Goal: Task Accomplishment & Management: Use online tool/utility

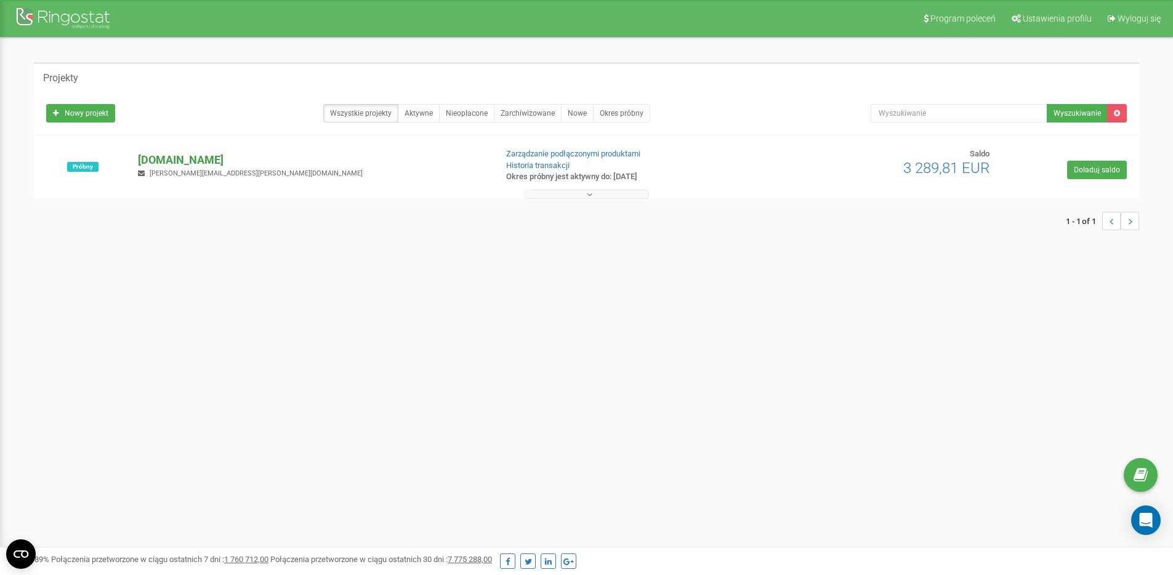
click at [160, 156] on p "[DOMAIN_NAME]" at bounding box center [312, 160] width 348 height 16
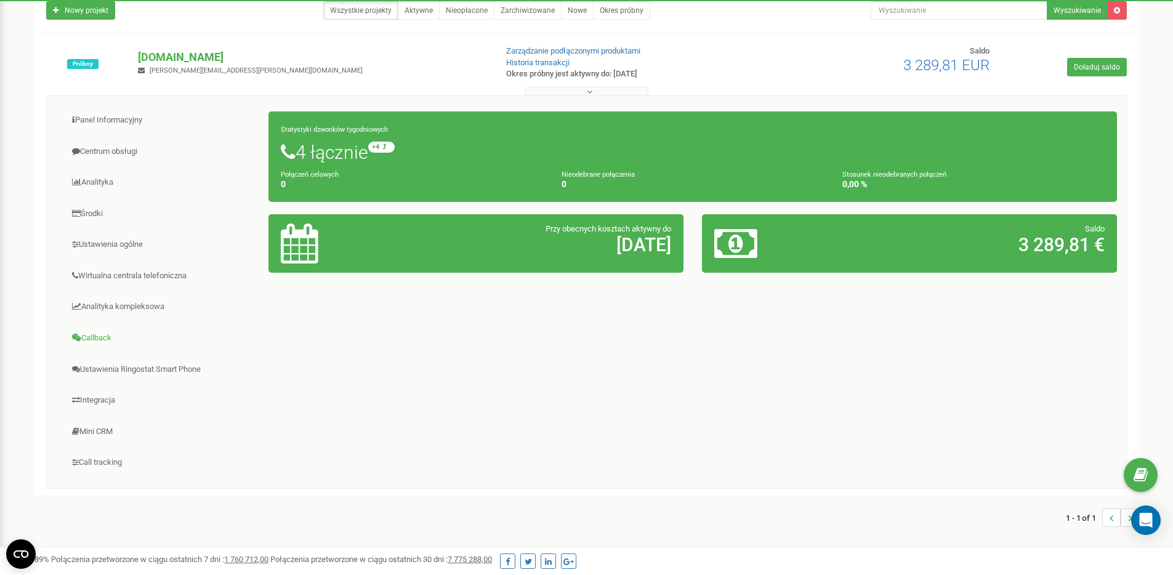
scroll to position [104, 0]
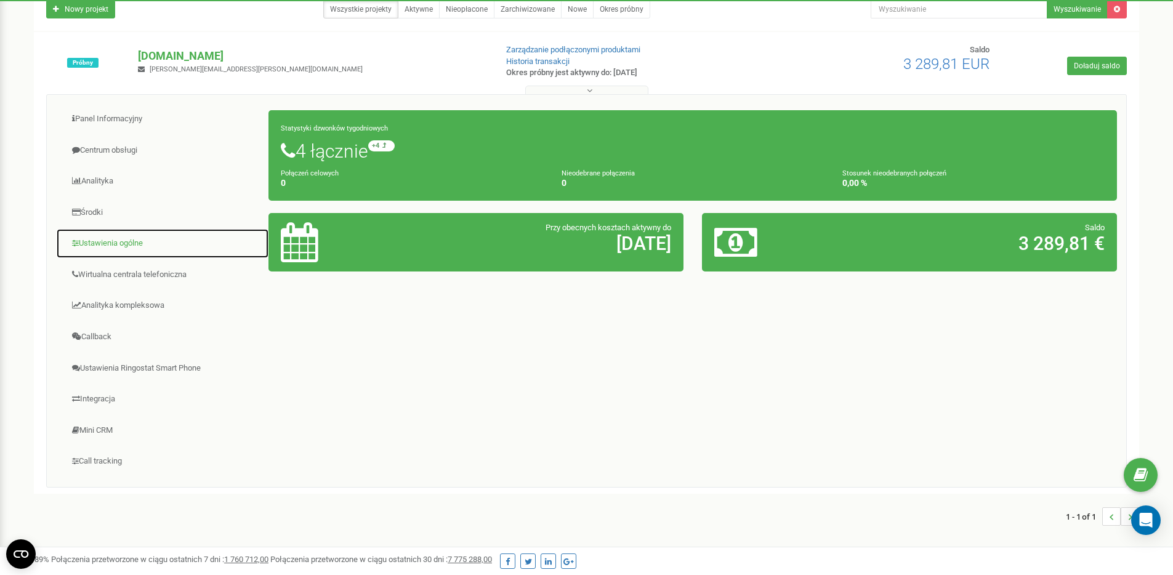
click at [116, 243] on link "Ustawienia ogólne" at bounding box center [162, 243] width 213 height 30
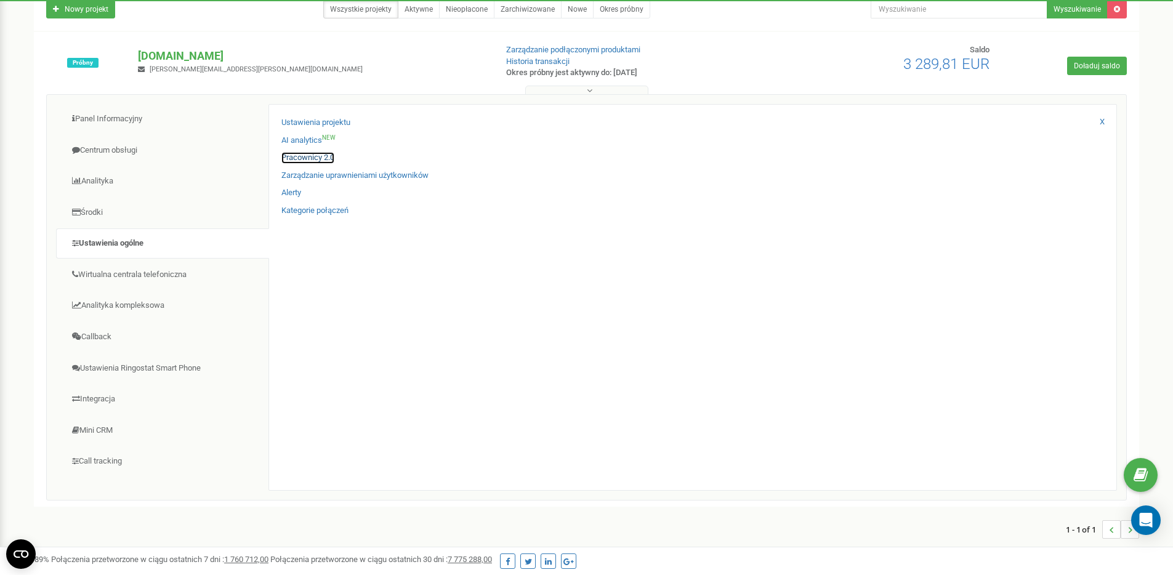
click at [317, 155] on link "Pracownicy 2.0" at bounding box center [307, 158] width 53 height 12
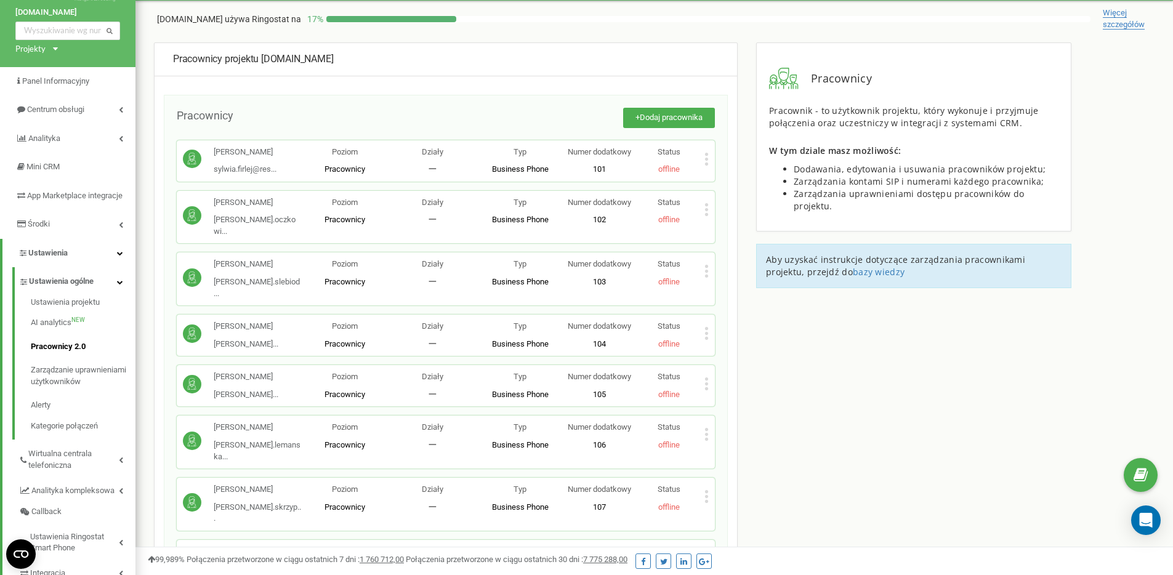
scroll to position [58, 0]
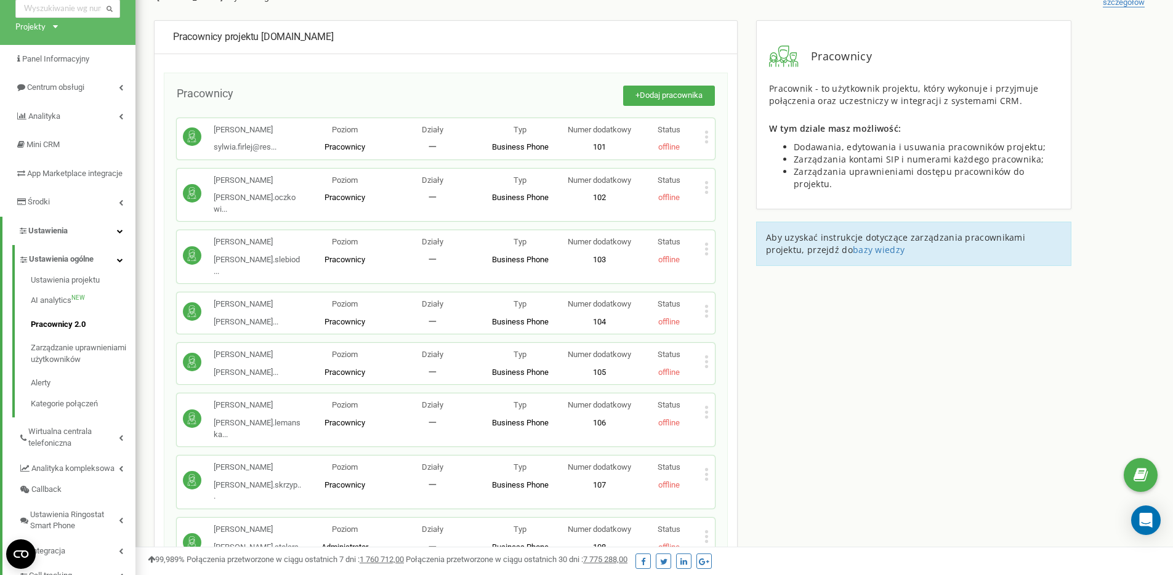
click at [708, 530] on icon at bounding box center [706, 536] width 4 height 13
click at [740, 480] on span "Kopiuj SIP" at bounding box center [742, 484] width 42 height 8
click at [708, 535] on icon at bounding box center [706, 536] width 3 height 3
click at [761, 480] on span "Kopiuj SIP" at bounding box center [742, 484] width 42 height 8
click at [684, 542] on p "offline" at bounding box center [669, 548] width 70 height 12
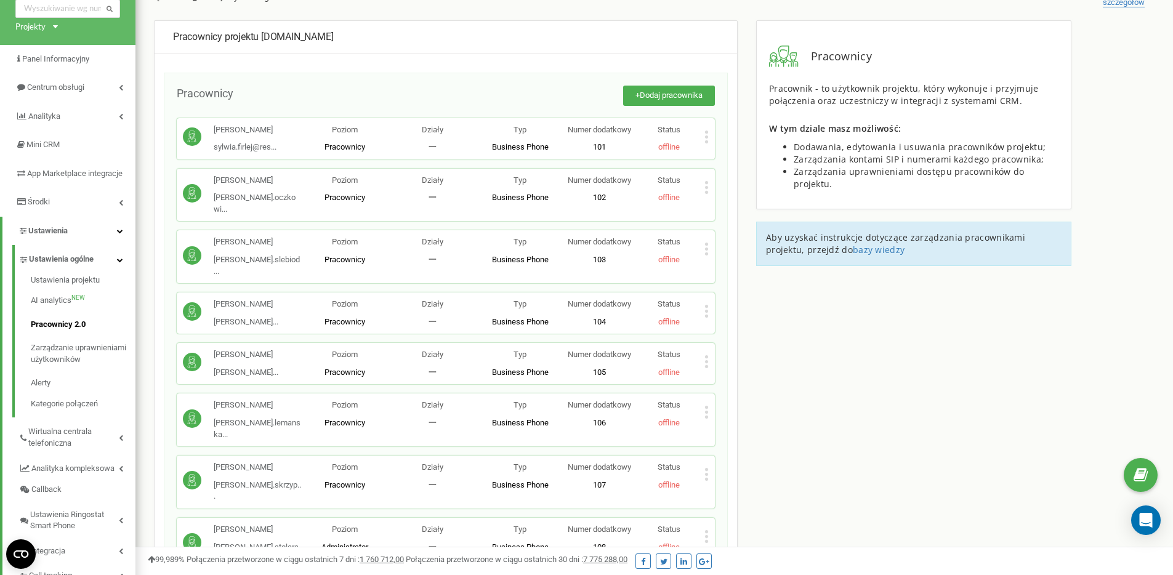
click at [694, 524] on div "Status offline" at bounding box center [669, 538] width 70 height 29
click at [703, 524] on div "Status offline" at bounding box center [669, 538] width 70 height 29
click at [706, 535] on icon at bounding box center [706, 536] width 3 height 3
click at [712, 518] on div "Ireneusz Stolarski ireneusz.stolarsk... ireneusz.stolarski@restlords.com Poziom…" at bounding box center [446, 544] width 538 height 53
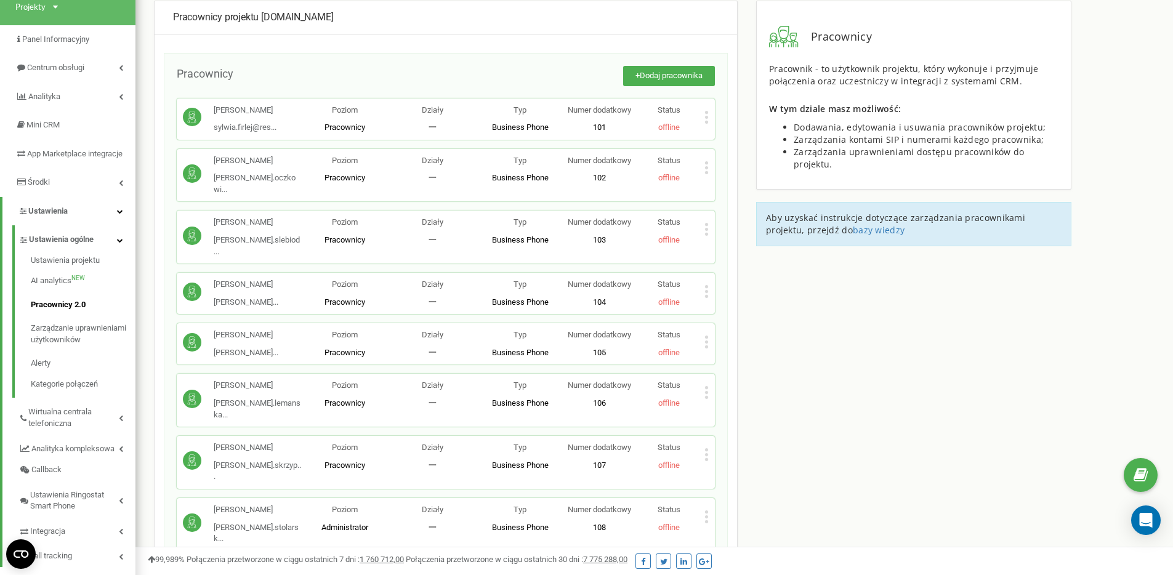
scroll to position [79, 0]
click at [703, 504] on div "Status offline" at bounding box center [669, 518] width 70 height 29
click at [708, 515] on icon at bounding box center [706, 516] width 3 height 3
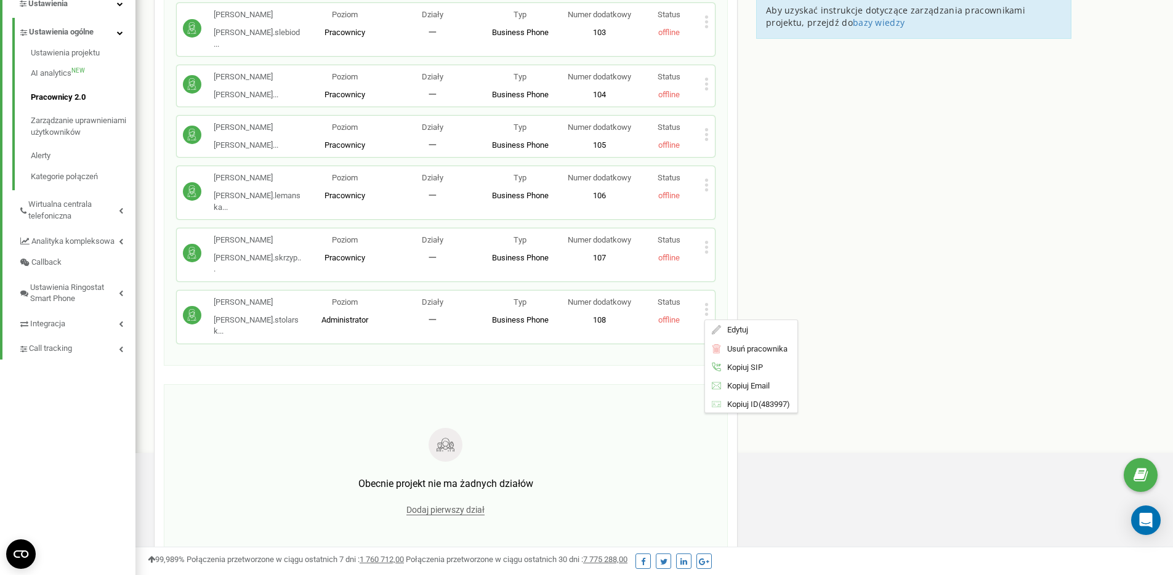
scroll to position [286, 0]
click at [196, 305] on div at bounding box center [192, 316] width 18 height 22
click at [225, 296] on div "Ireneusz Stolarski ireneusz.stolarsk... ireneusz.stolarski@restlords.com" at bounding box center [257, 316] width 87 height 41
click at [233, 296] on p "Ireneusz Stolarski" at bounding box center [257, 302] width 87 height 12
click at [219, 296] on p "Ireneusz Stolarski" at bounding box center [257, 302] width 87 height 12
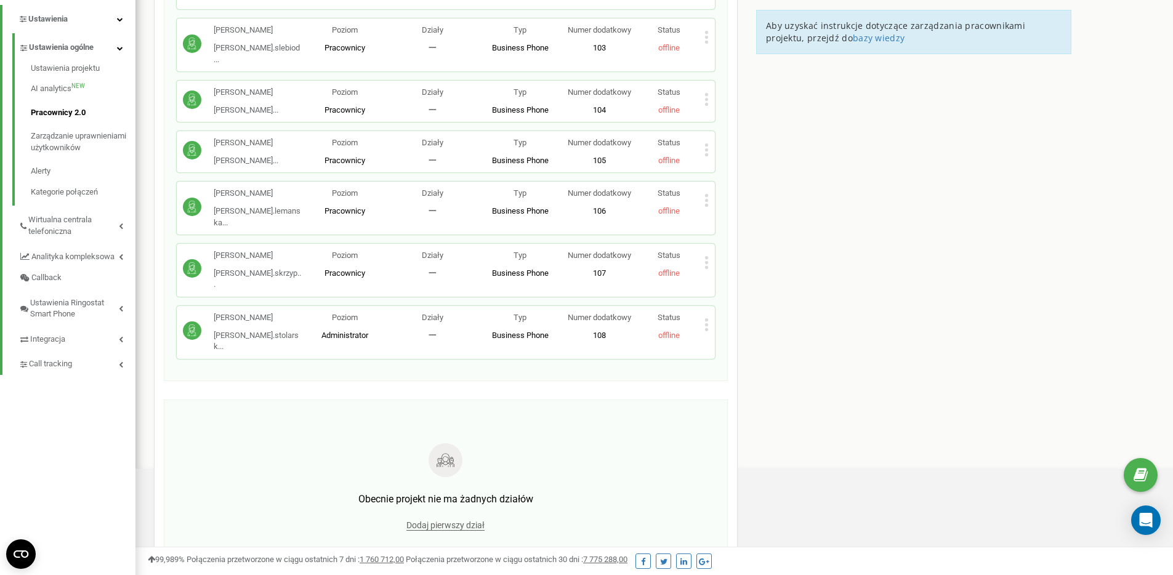
scroll to position [182, 0]
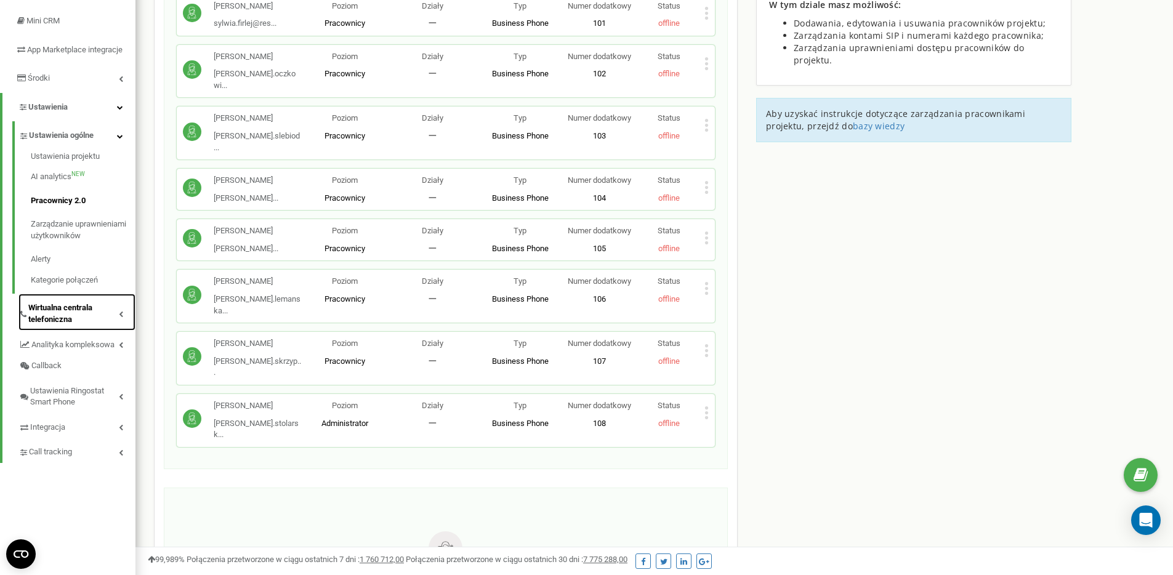
click at [84, 325] on span "Wirtualna centrala telefoniczna" at bounding box center [73, 313] width 91 height 23
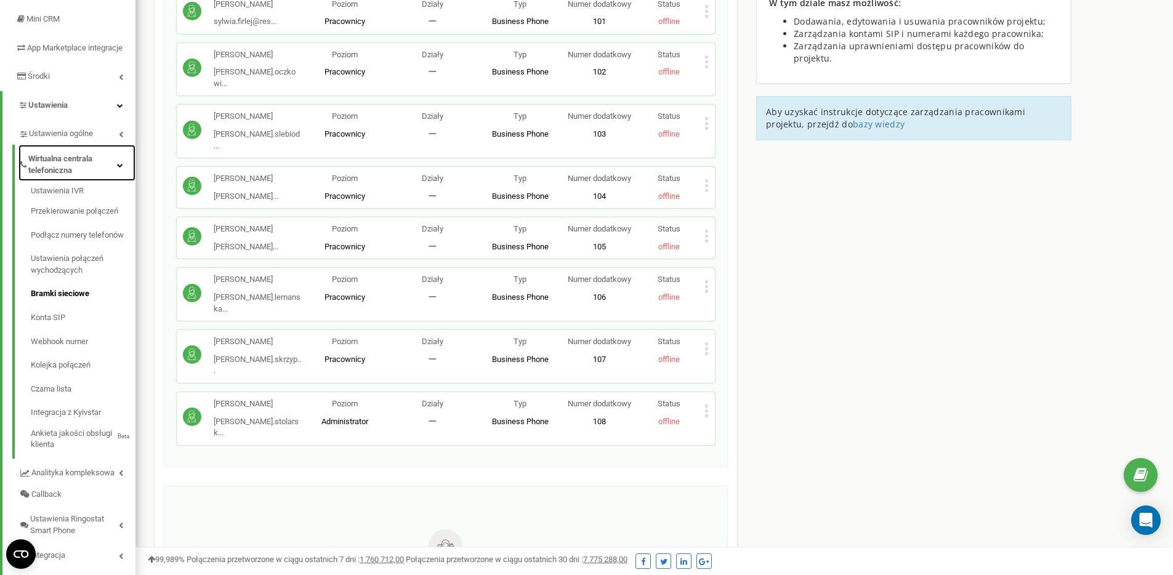
scroll to position [185, 0]
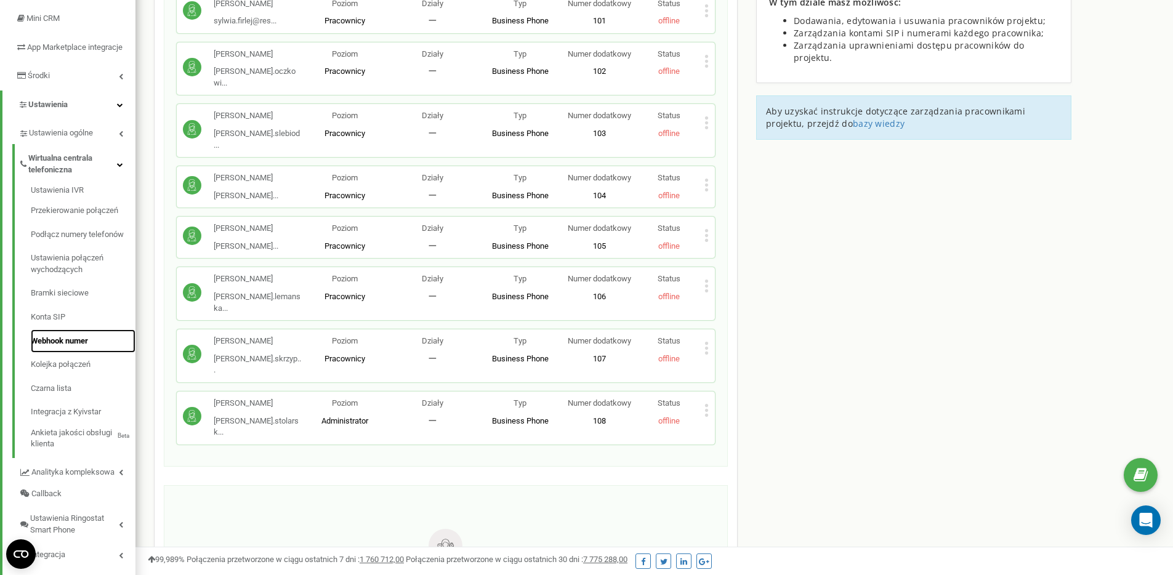
click at [81, 353] on link "Webhook numer" at bounding box center [83, 341] width 105 height 24
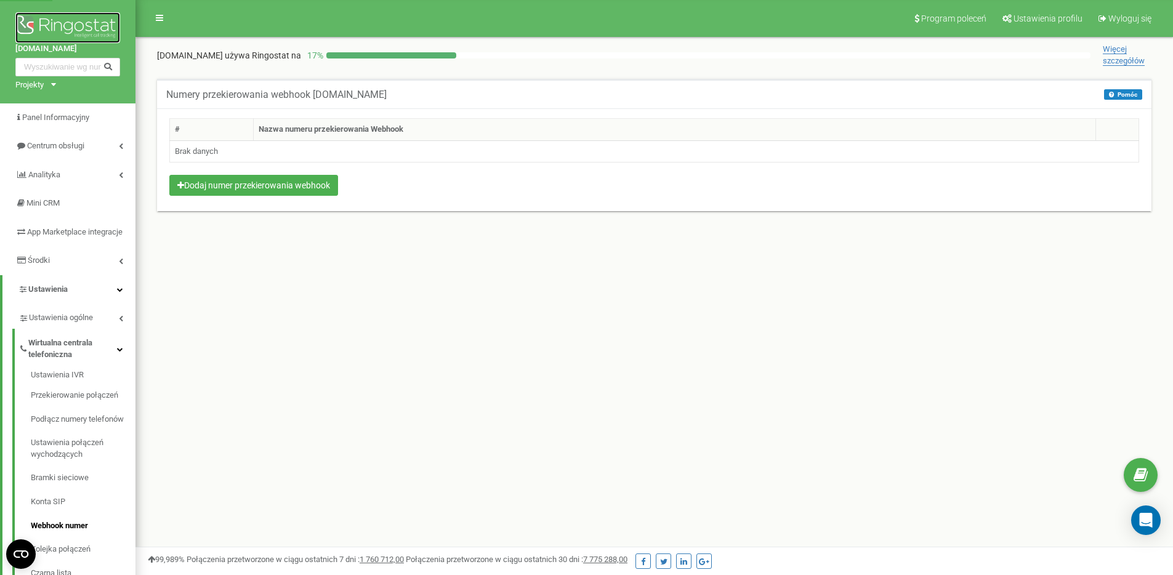
click at [52, 25] on img at bounding box center [67, 27] width 105 height 31
click at [46, 89] on div "Projekty restlords.com" at bounding box center [33, 85] width 36 height 12
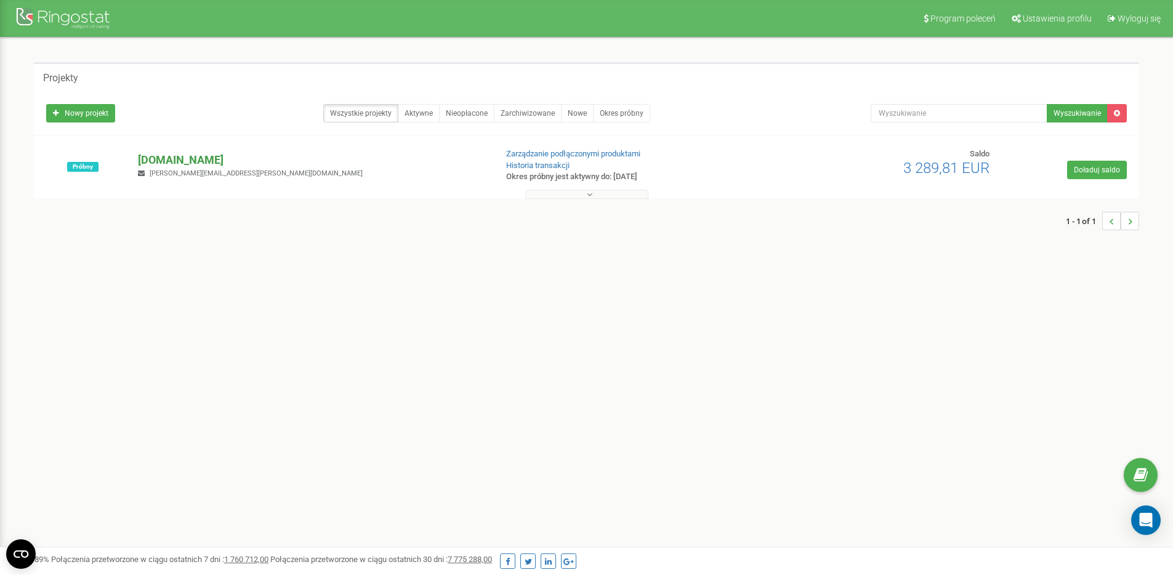
click at [175, 163] on p "[DOMAIN_NAME]" at bounding box center [312, 160] width 348 height 16
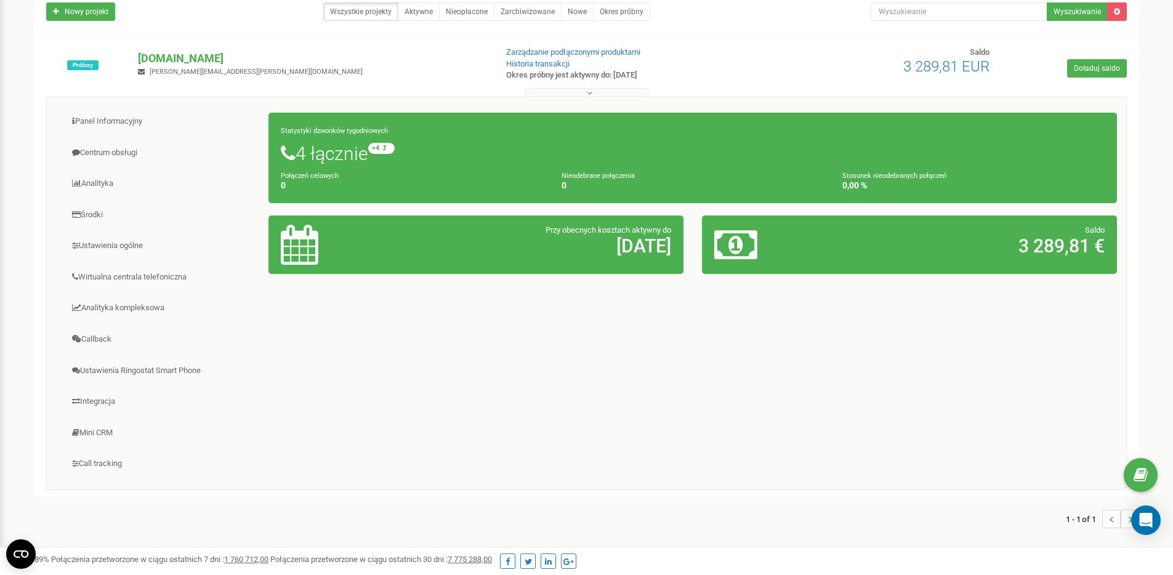
scroll to position [89, 0]
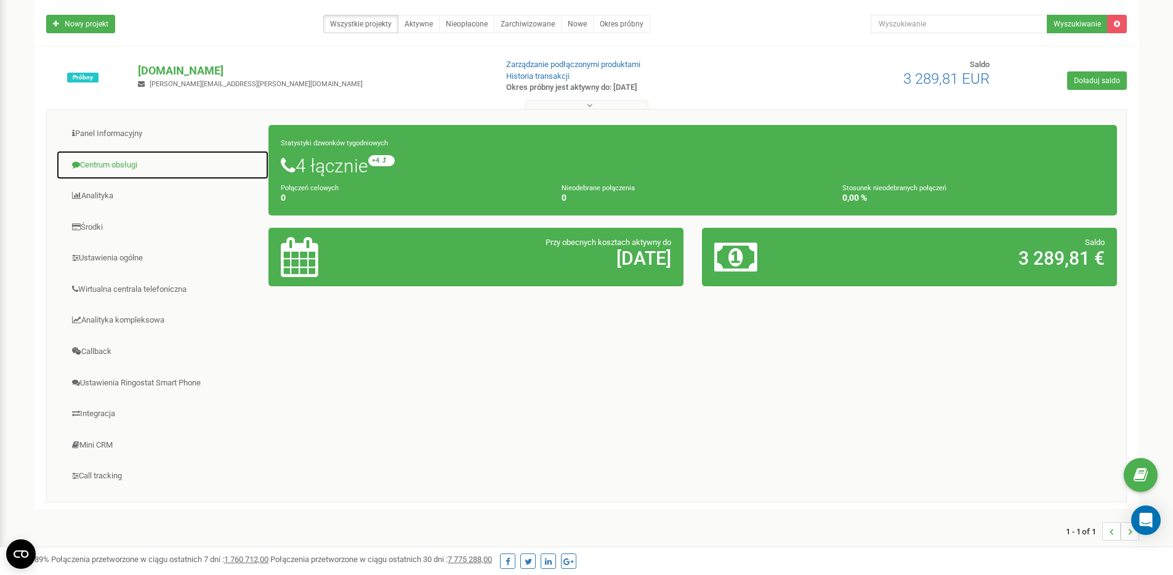
click at [119, 169] on link "Centrum obsługi" at bounding box center [162, 165] width 213 height 30
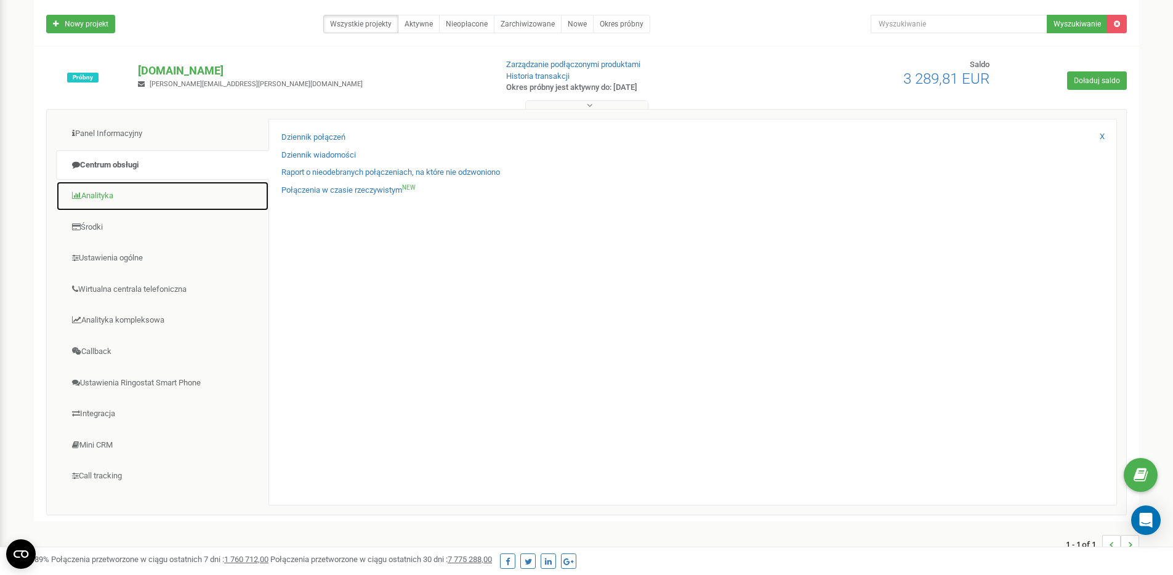
click at [115, 197] on link "Analityka" at bounding box center [162, 196] width 213 height 30
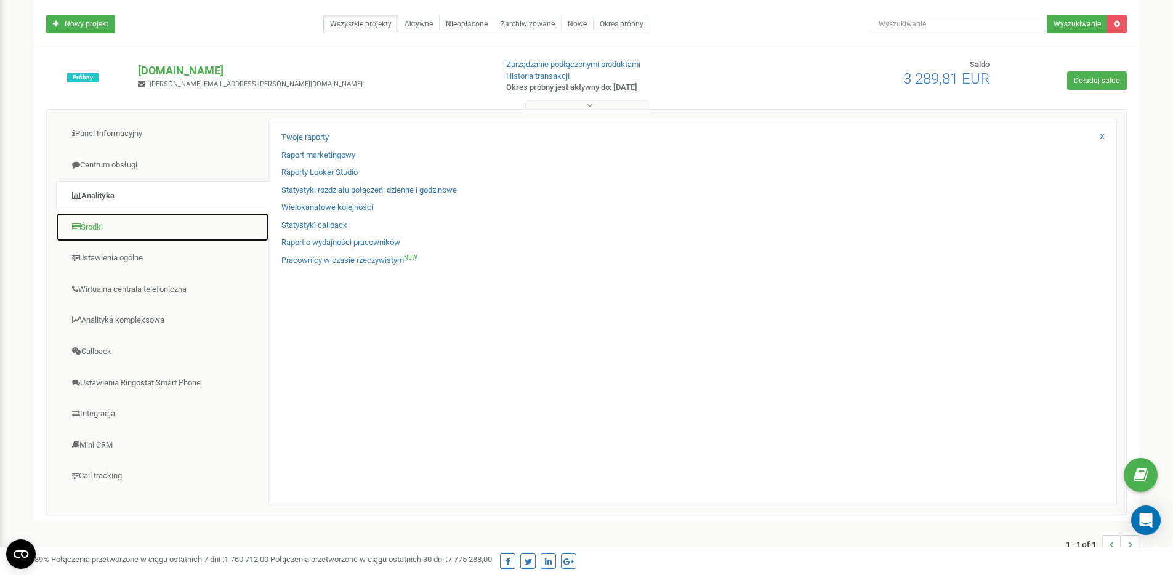
click at [105, 229] on link "Środki" at bounding box center [162, 227] width 213 height 30
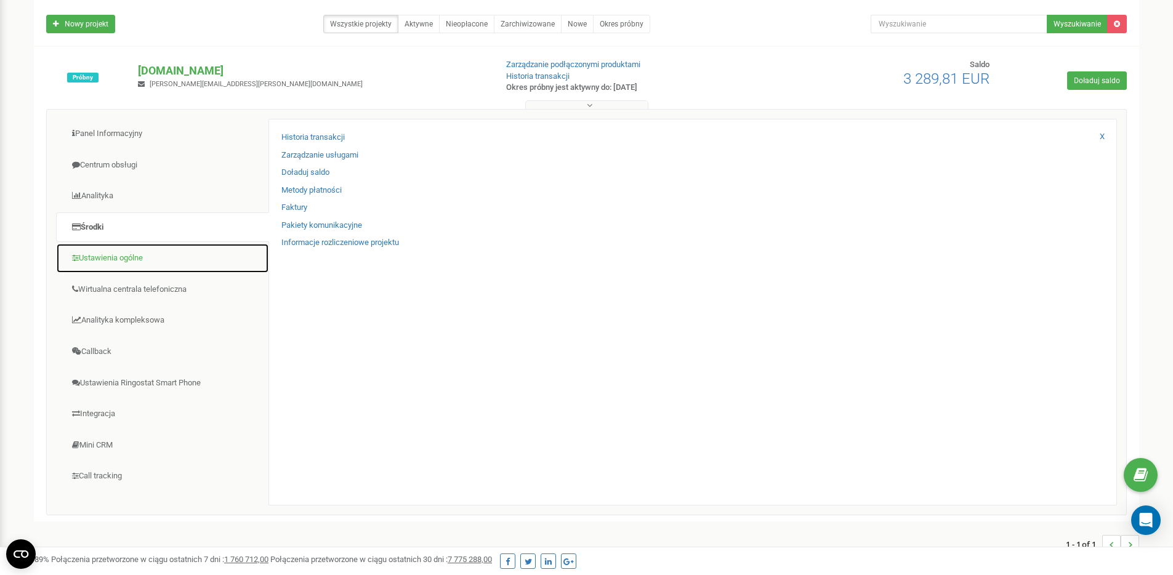
click at [119, 264] on link "Ustawienia ogólne" at bounding box center [162, 258] width 213 height 30
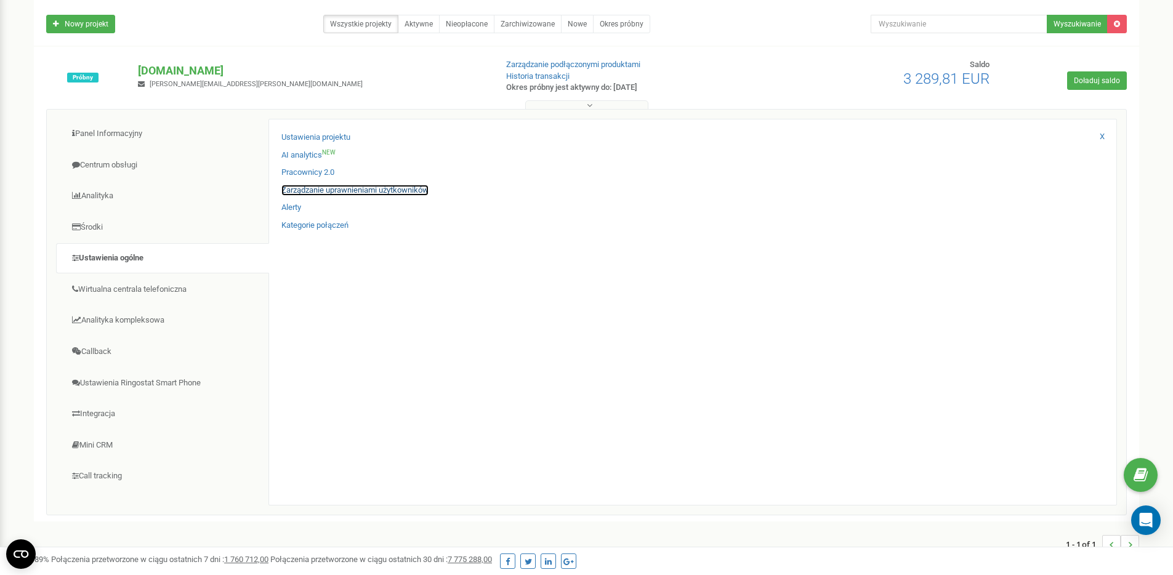
click at [330, 191] on link "Zarządzanie uprawnieniami użytkowników" at bounding box center [354, 191] width 147 height 12
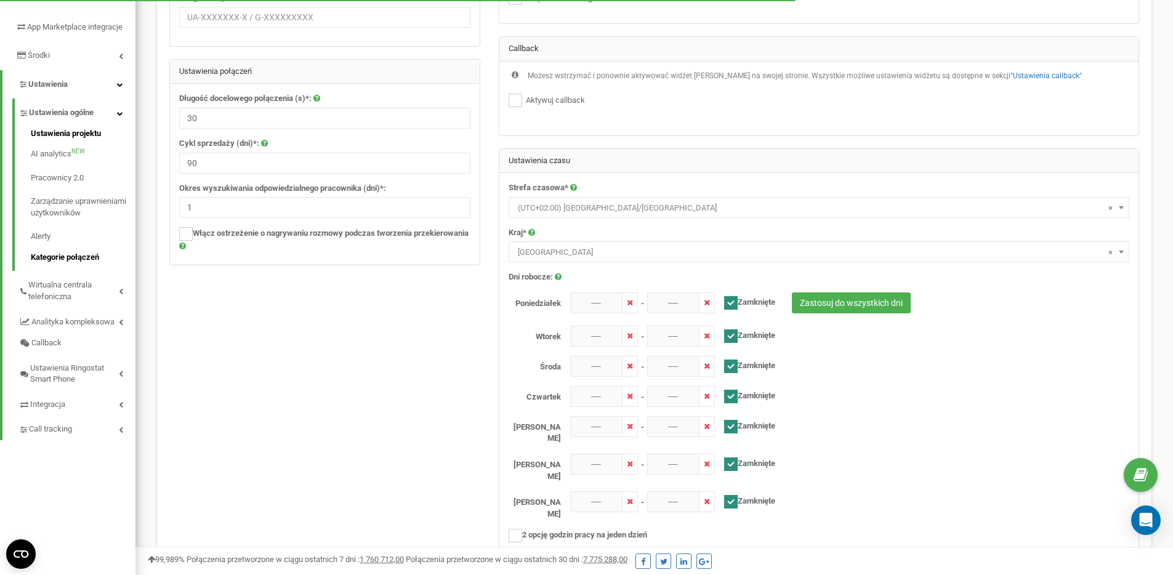
scroll to position [184, 0]
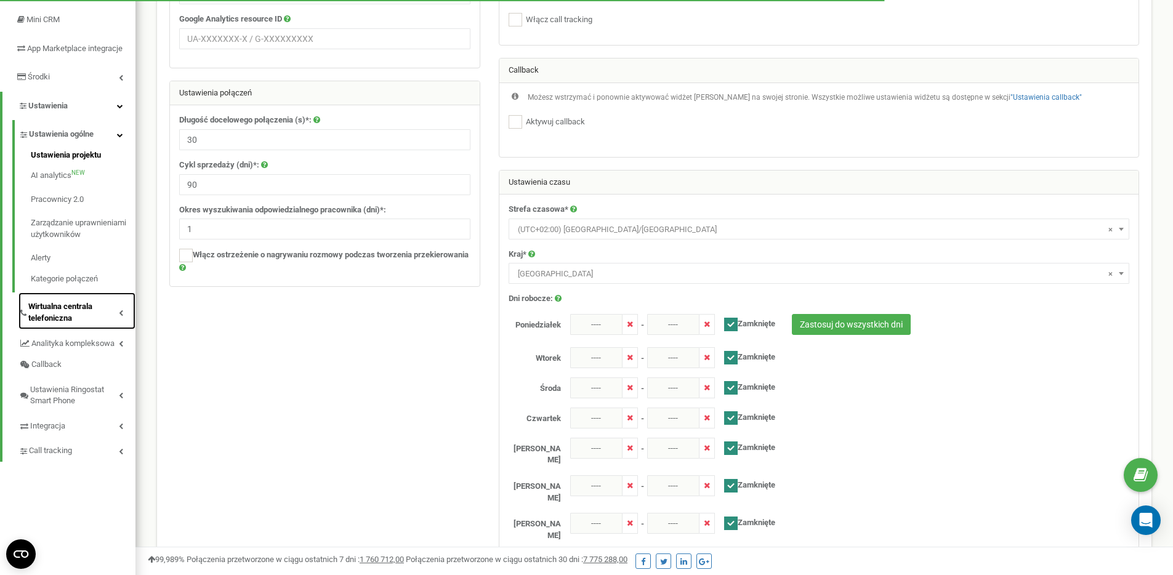
click at [115, 324] on span "Wirtualna centrala telefoniczna" at bounding box center [73, 312] width 91 height 23
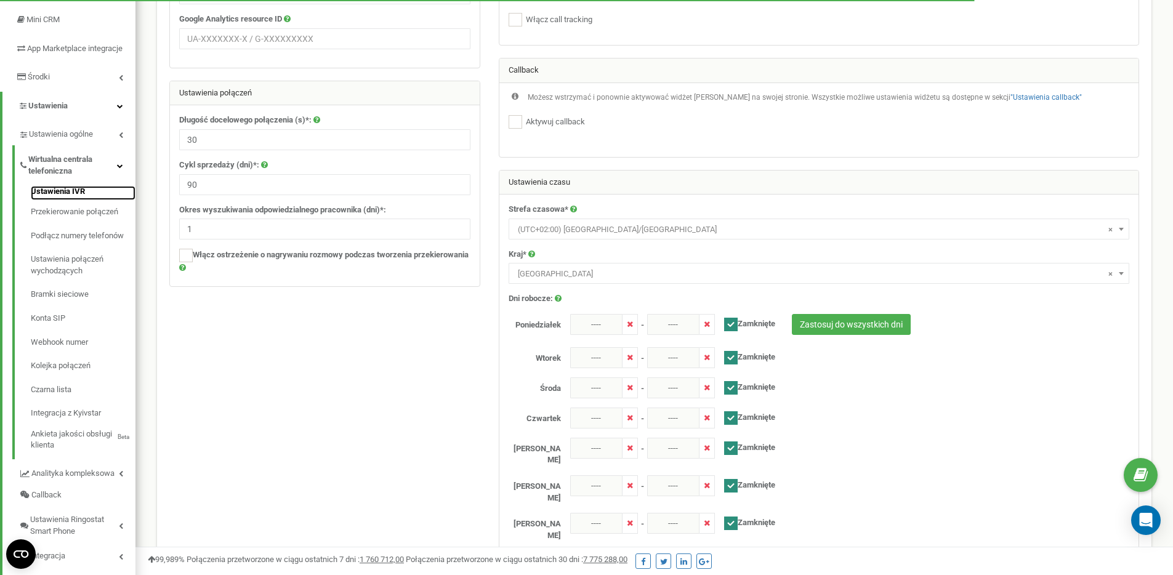
click at [73, 201] on link "Ustawienia IVR" at bounding box center [83, 193] width 105 height 15
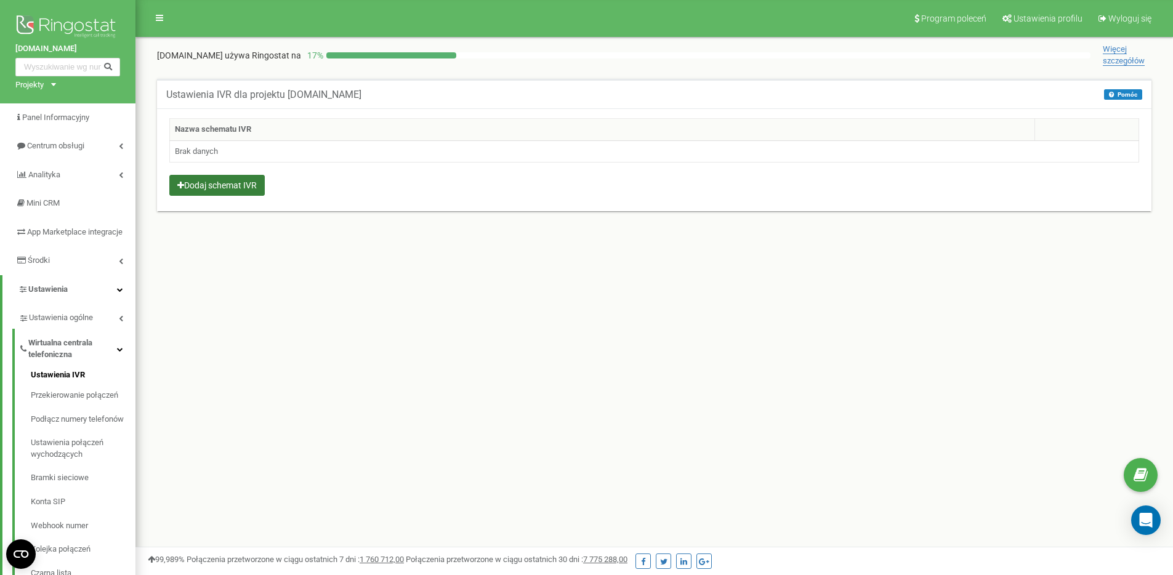
click at [195, 188] on button "Dodaj schemat IVR" at bounding box center [216, 185] width 95 height 21
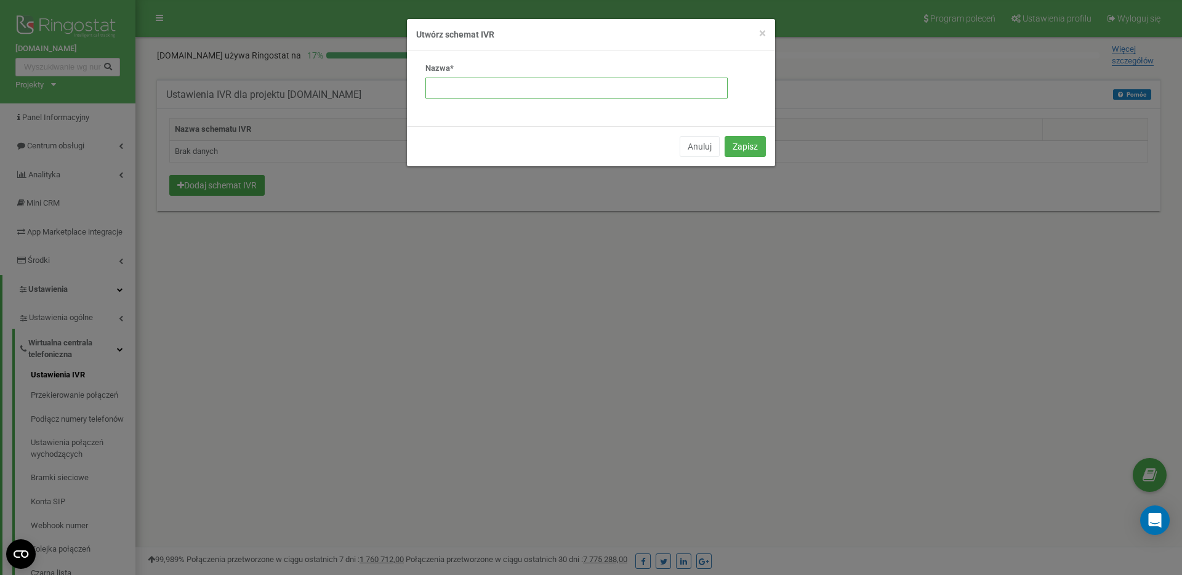
click at [570, 91] on input "text" at bounding box center [577, 88] width 302 height 21
type input "Test"
click at [735, 139] on button "Zapisz" at bounding box center [745, 146] width 41 height 21
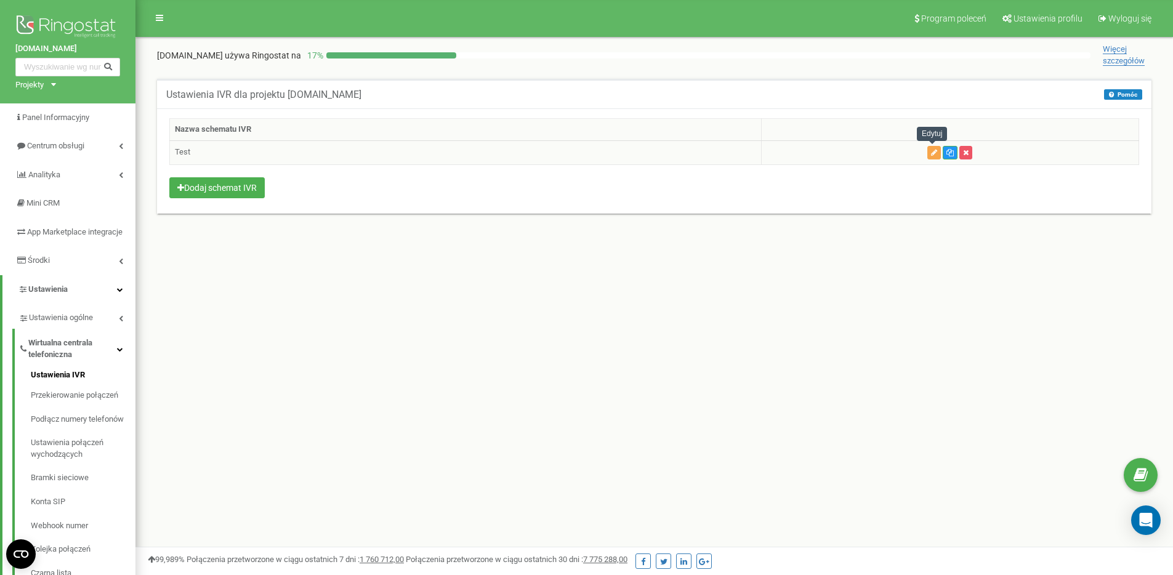
click at [931, 151] on icon "button" at bounding box center [934, 152] width 6 height 7
click at [517, 138] on th "Nazwa schematu IVR" at bounding box center [466, 130] width 592 height 22
click at [304, 162] on td "Test" at bounding box center [466, 152] width 592 height 24
click at [254, 155] on td "Test" at bounding box center [466, 152] width 592 height 24
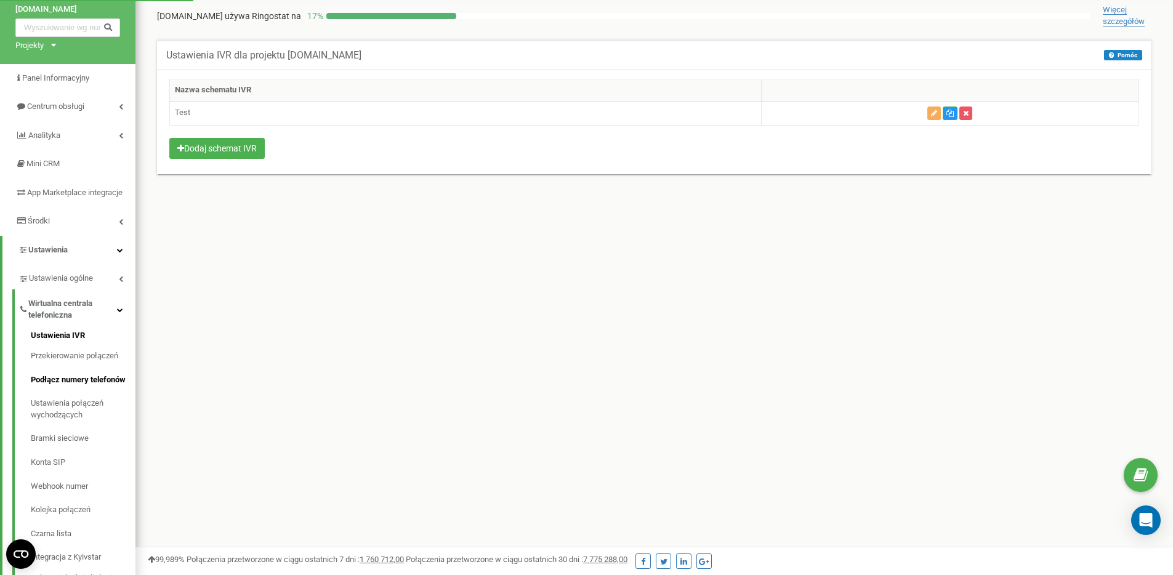
scroll to position [54, 0]
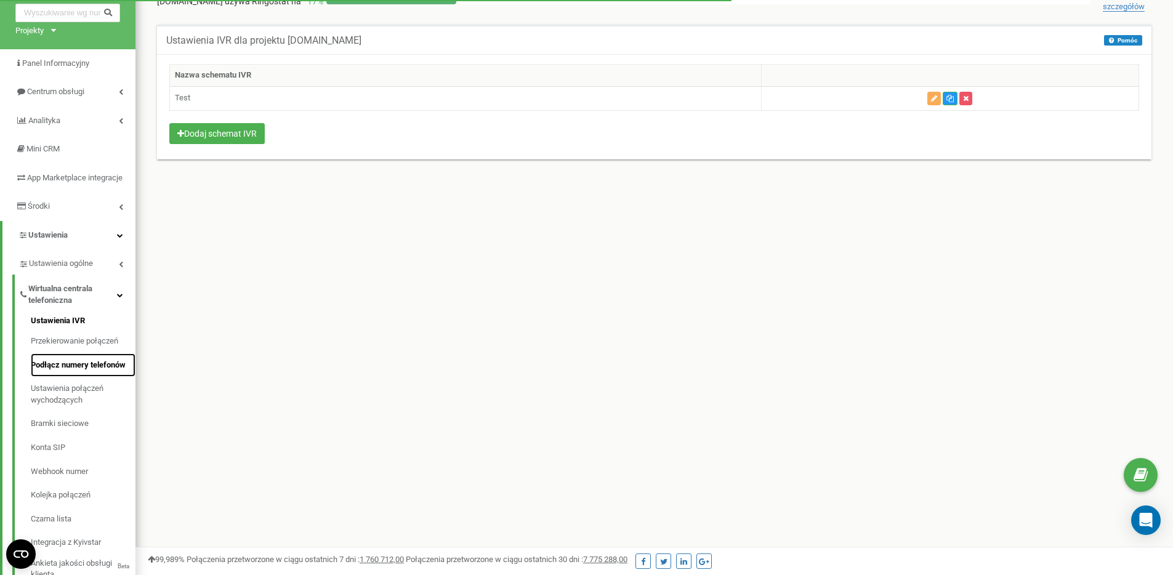
click at [85, 374] on link "Podłącz numery telefonów" at bounding box center [83, 365] width 105 height 24
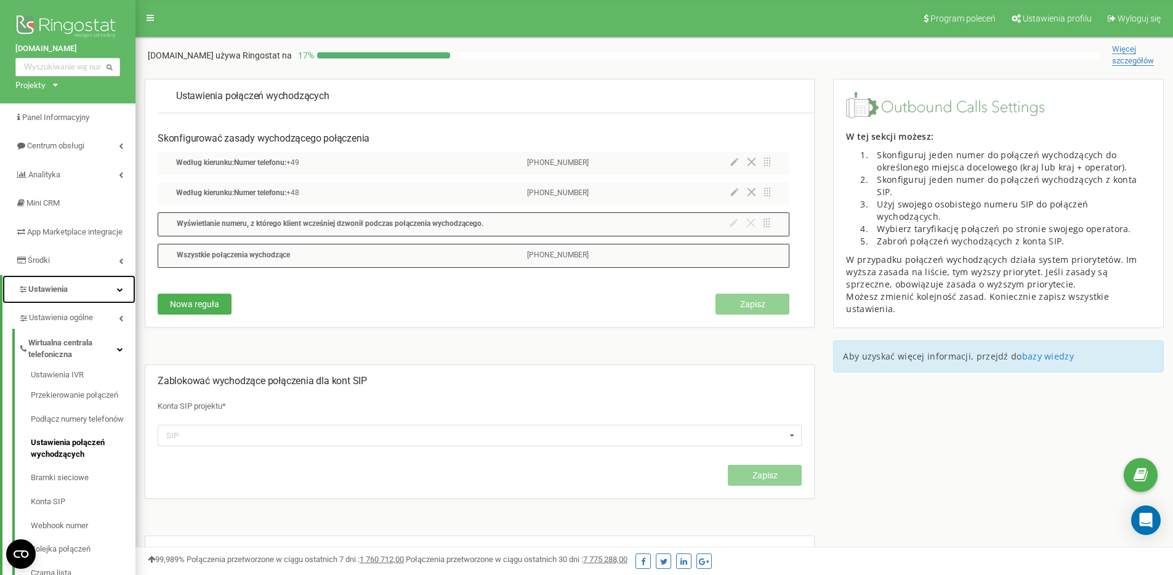
click at [79, 302] on link "Ustawienia" at bounding box center [68, 289] width 133 height 29
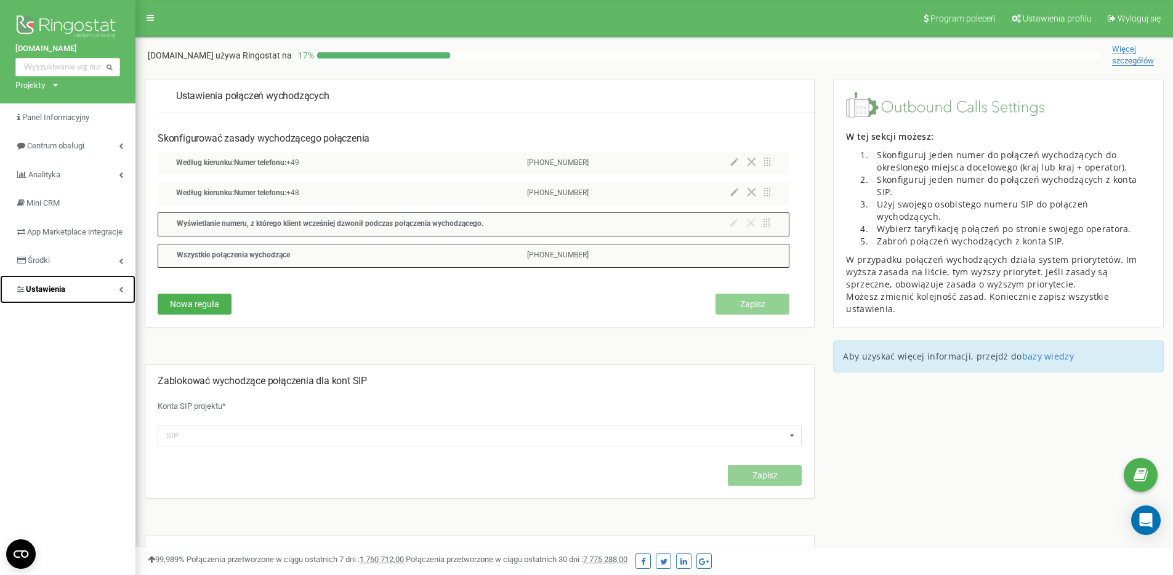
click at [79, 302] on link "Ustawienia" at bounding box center [67, 289] width 135 height 29
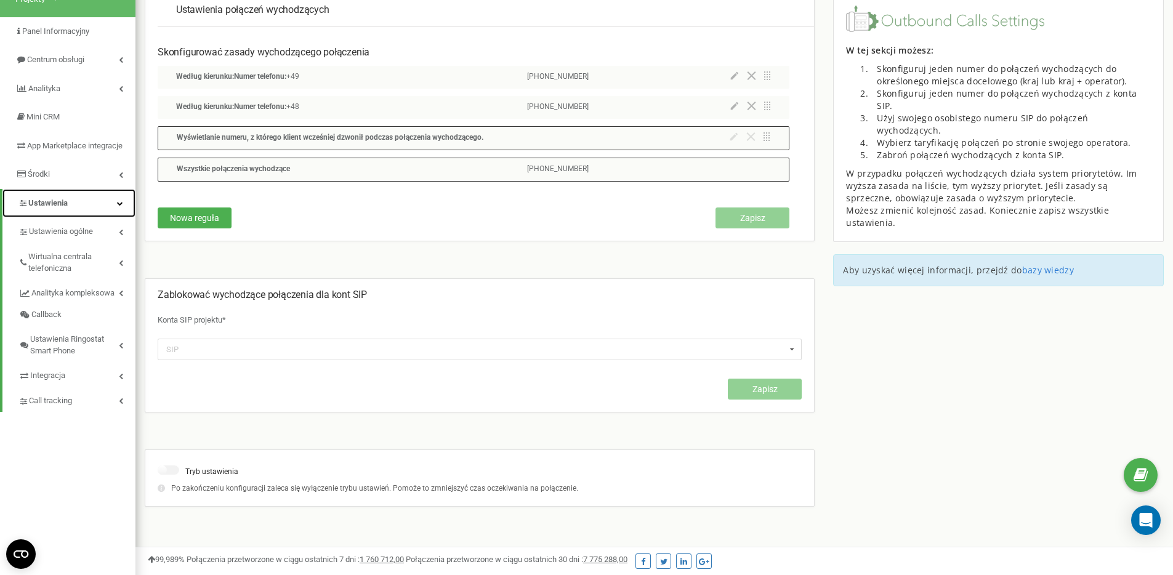
scroll to position [87, 0]
click at [83, 217] on link "Ustawienia" at bounding box center [68, 202] width 133 height 29
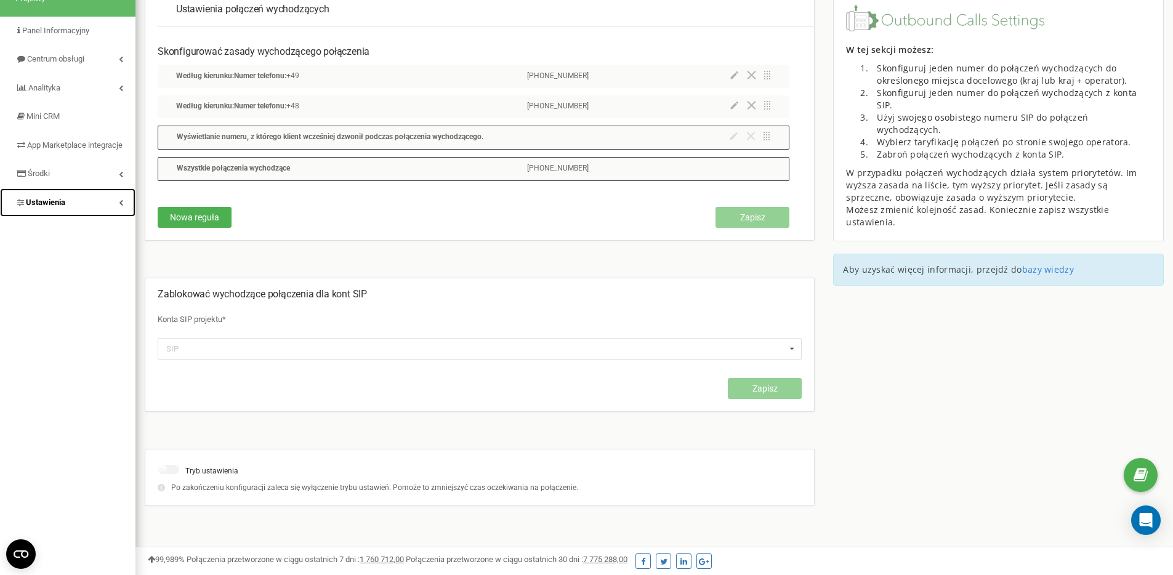
click at [96, 217] on link "Ustawienia" at bounding box center [67, 202] width 135 height 29
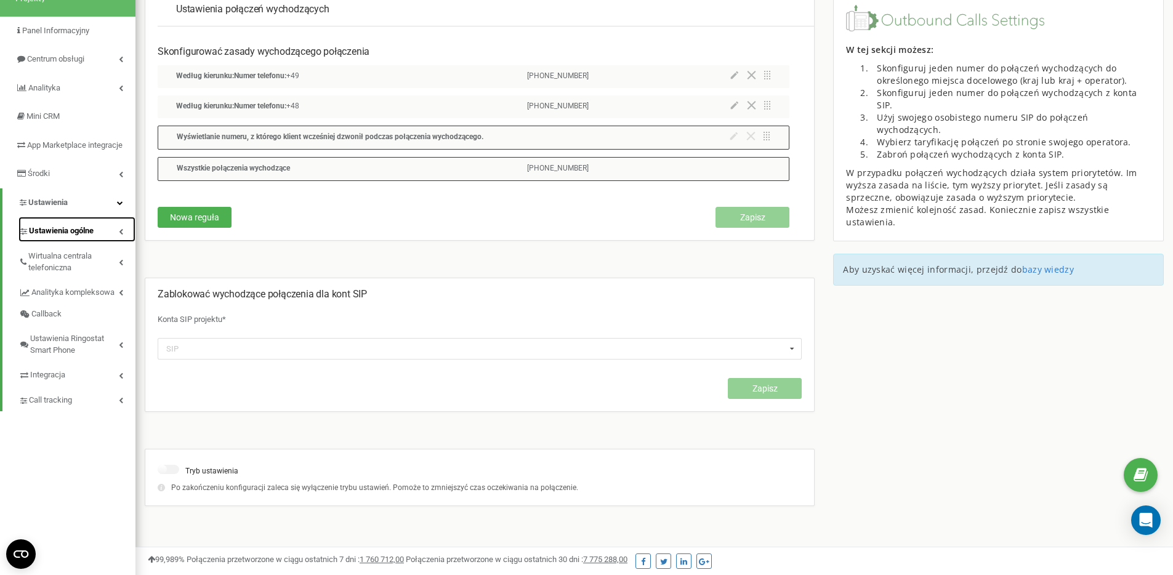
click at [102, 242] on link "Ustawienia ogólne" at bounding box center [76, 229] width 117 height 25
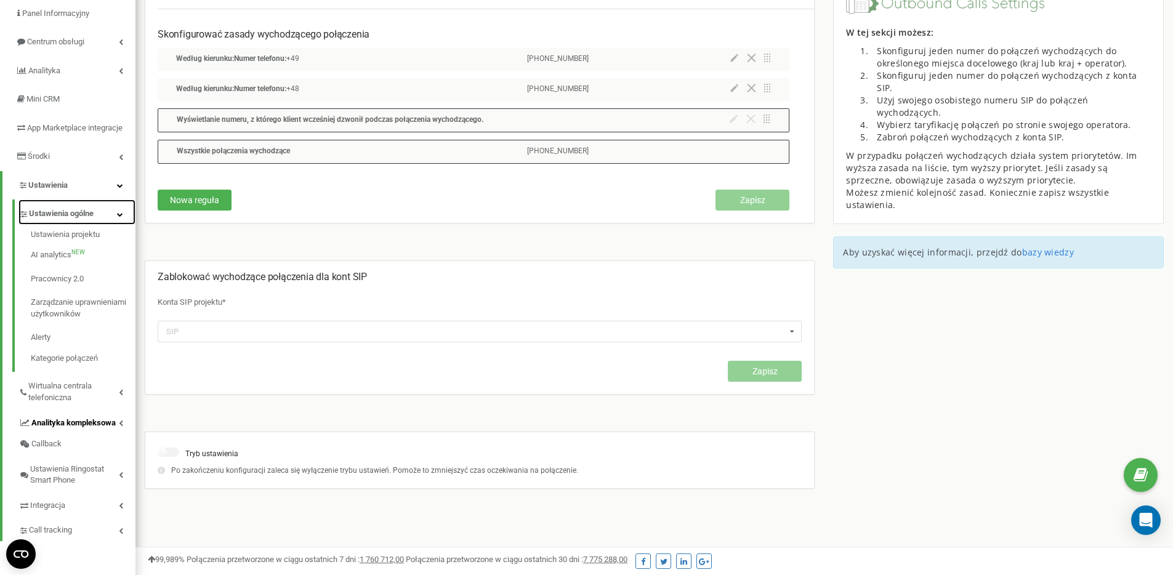
scroll to position [119, 0]
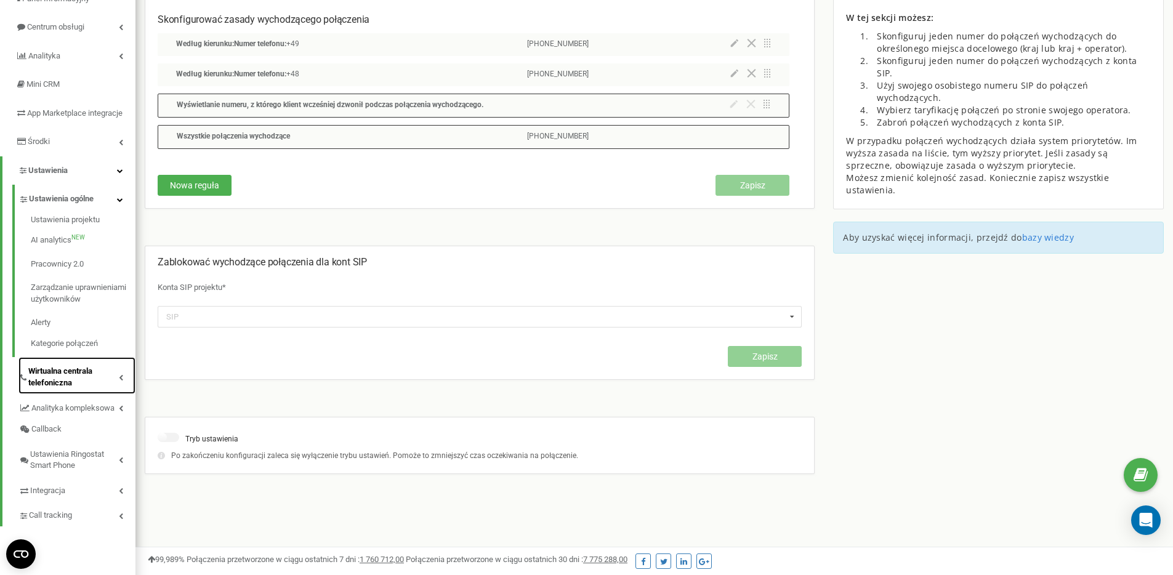
click at [68, 389] on span "Wirtualna centrala telefoniczna" at bounding box center [73, 377] width 91 height 23
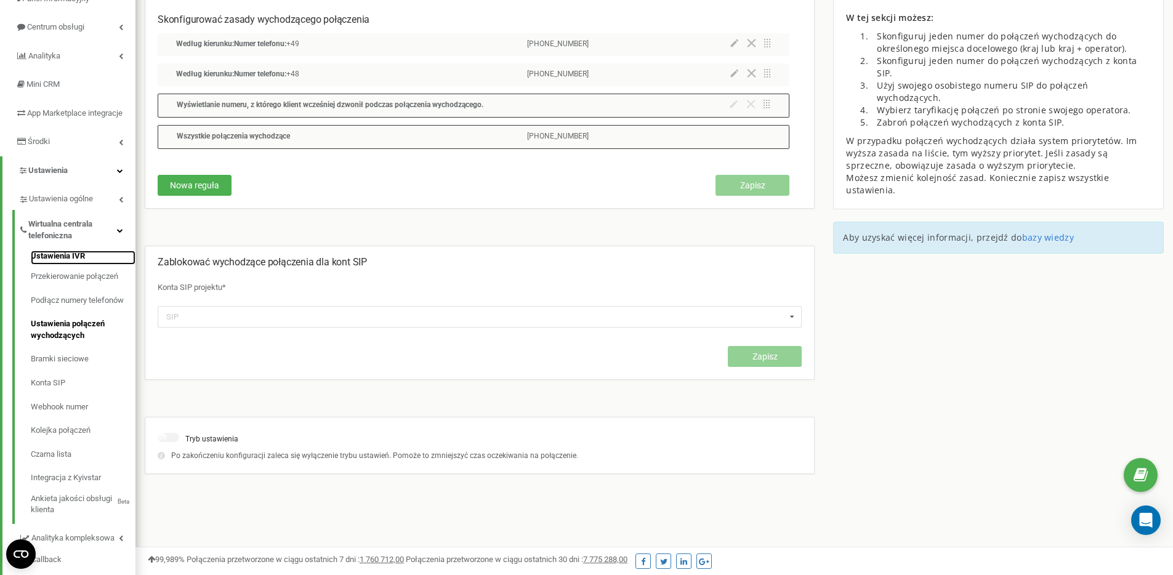
click at [74, 262] on link "Ustawienia IVR" at bounding box center [83, 258] width 105 height 15
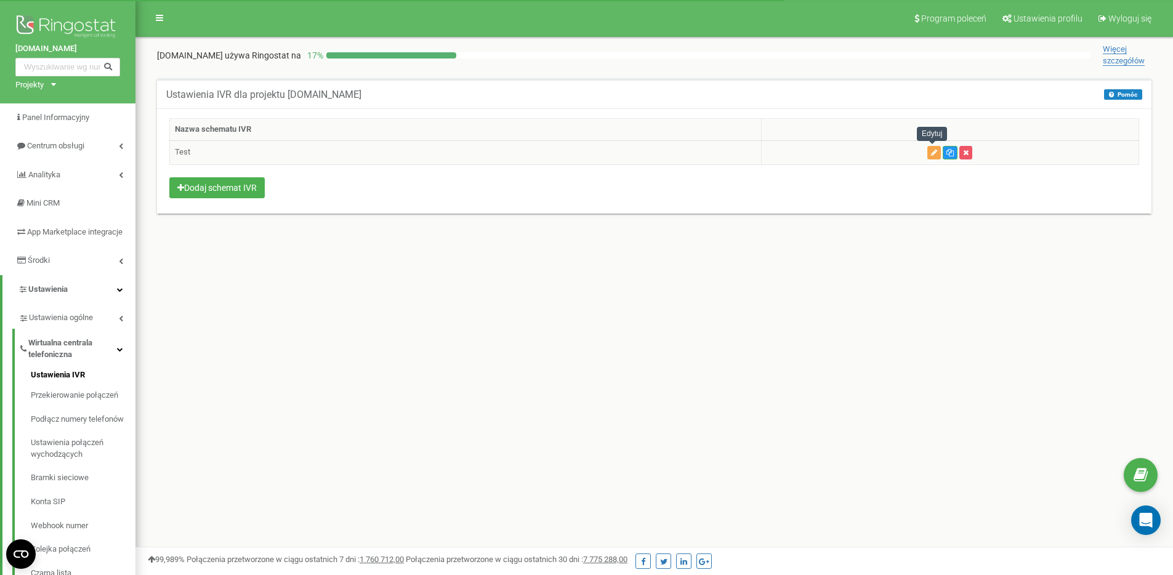
click at [932, 155] on icon "button" at bounding box center [934, 152] width 6 height 7
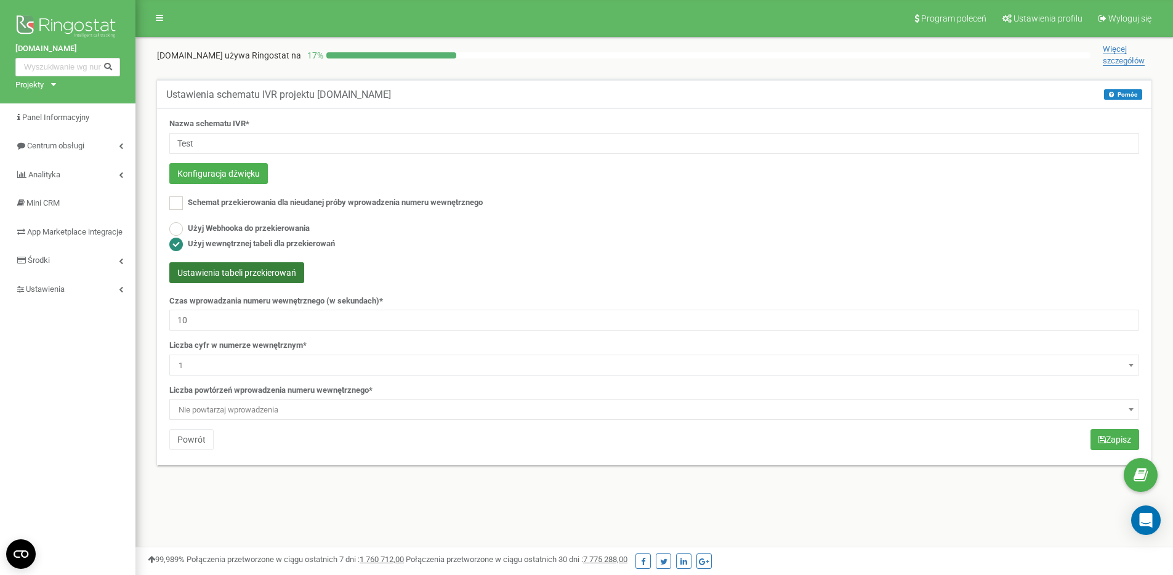
click at [246, 280] on button "Ustawienia tabeli przekierowań" at bounding box center [236, 272] width 135 height 21
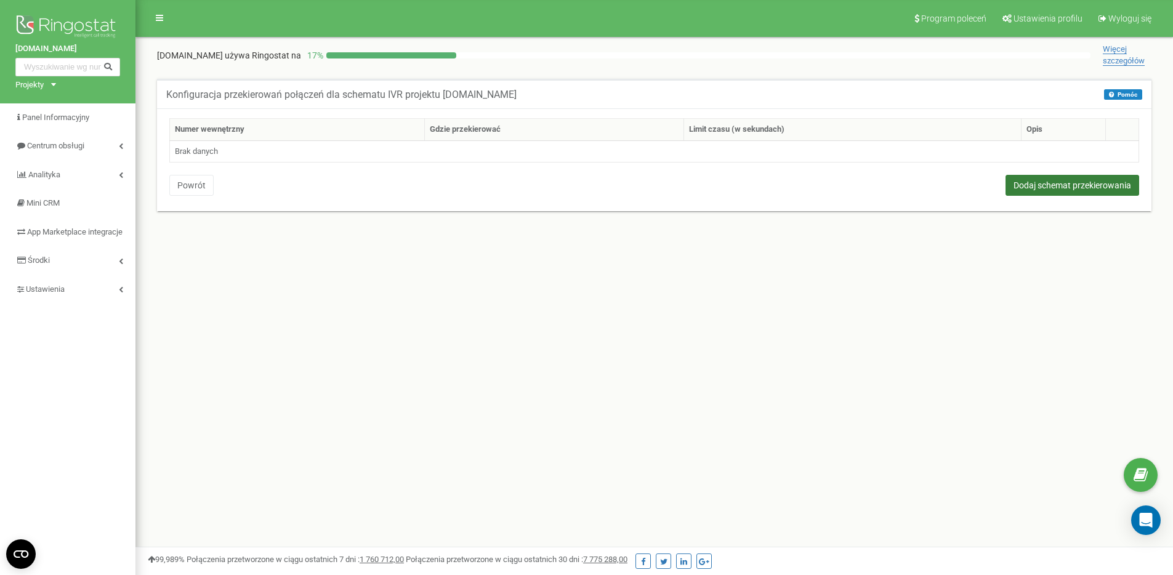
click at [1061, 186] on button "Dodaj schemat przekierowania" at bounding box center [1073, 185] width 134 height 21
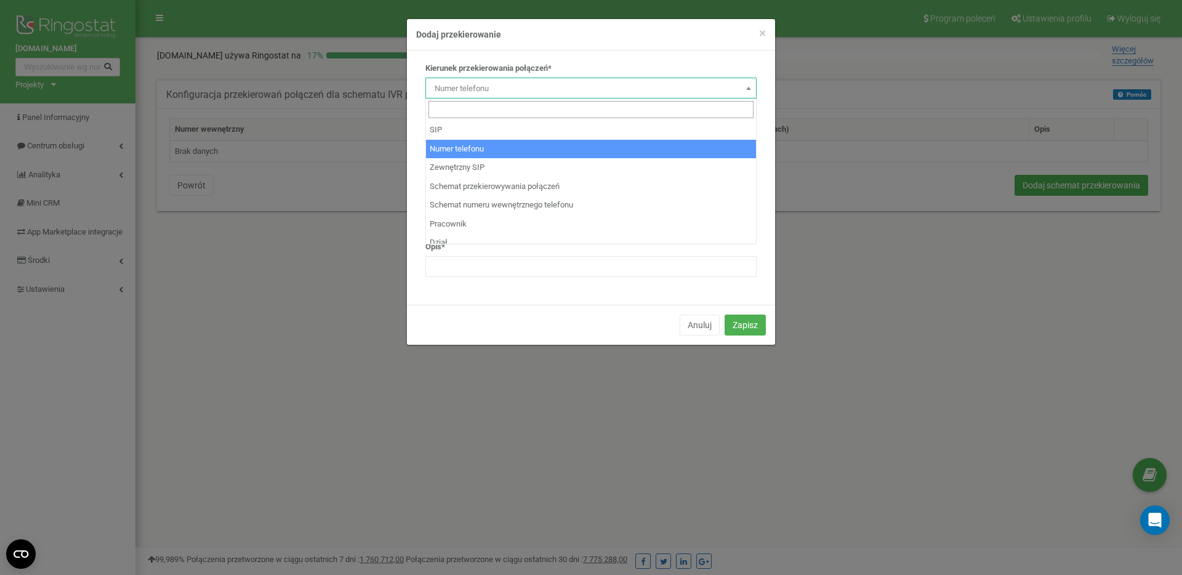
click at [491, 83] on span "Numer telefonu" at bounding box center [591, 88] width 323 height 17
click at [613, 52] on div "Kierunek przekierowania połączeń* SIP Numer telefonu Zewnętrzny SIP Schemat prz…" at bounding box center [591, 177] width 368 height 254
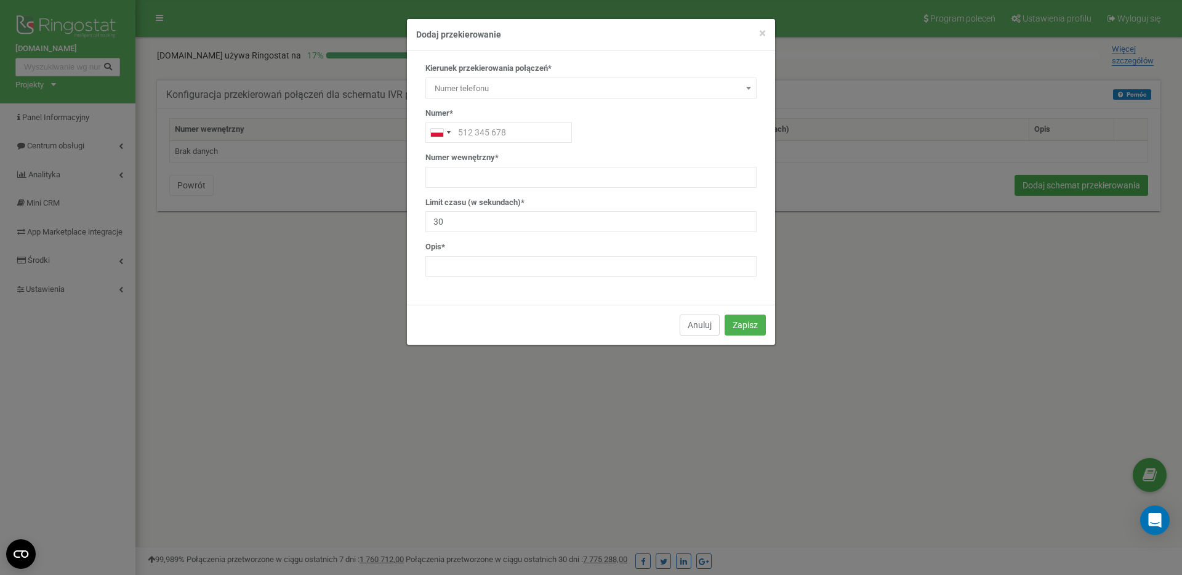
click at [696, 326] on button "Anuluj" at bounding box center [700, 325] width 40 height 21
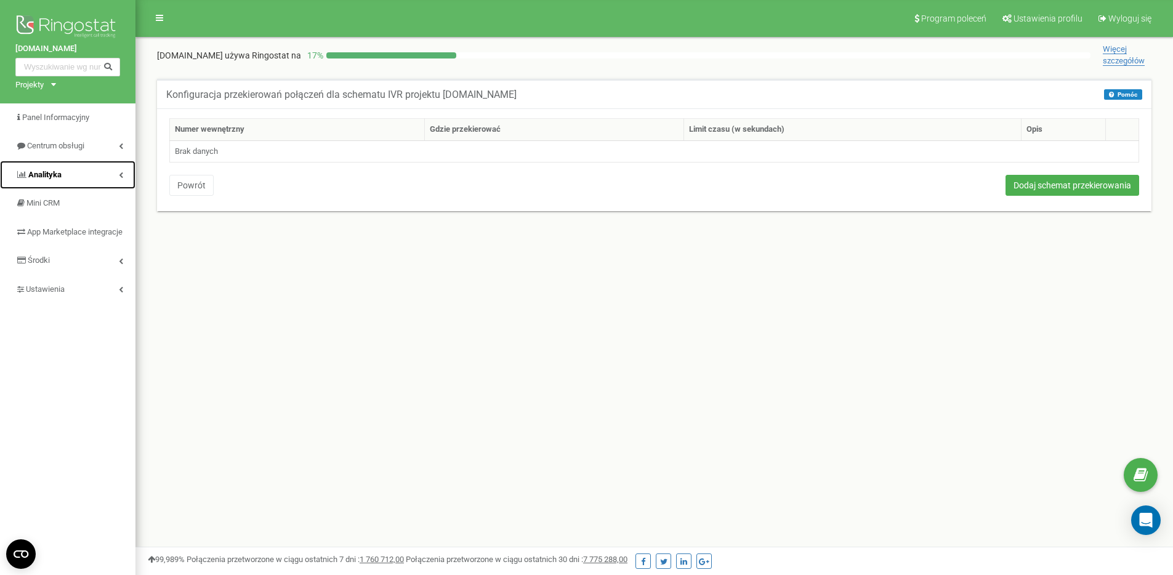
click at [103, 174] on link "Analityka" at bounding box center [67, 175] width 135 height 29
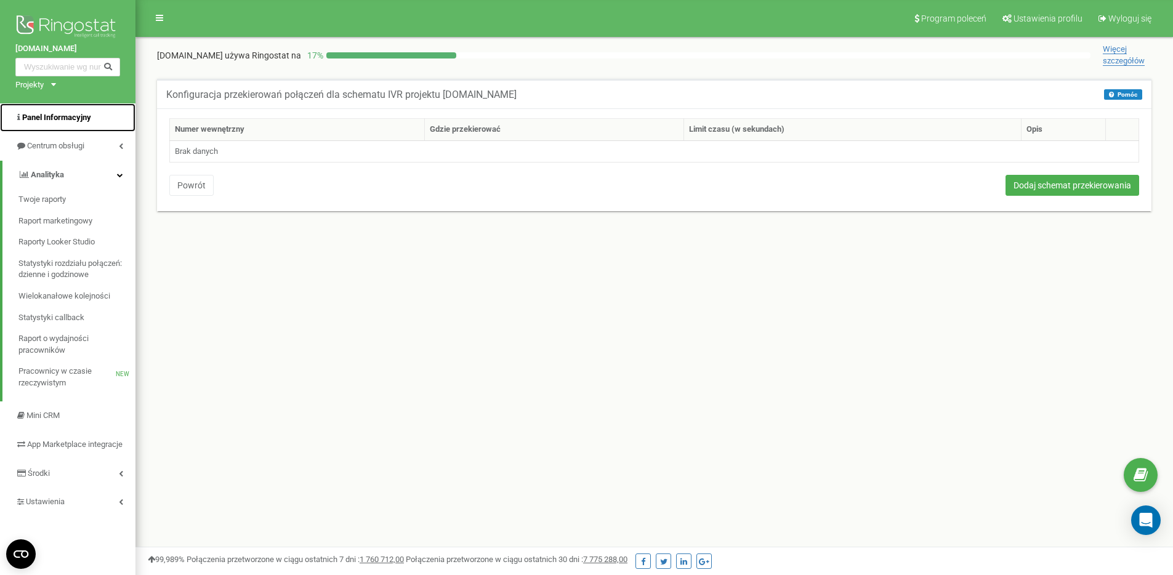
click at [92, 125] on link "Panel Informacyjny" at bounding box center [67, 117] width 135 height 29
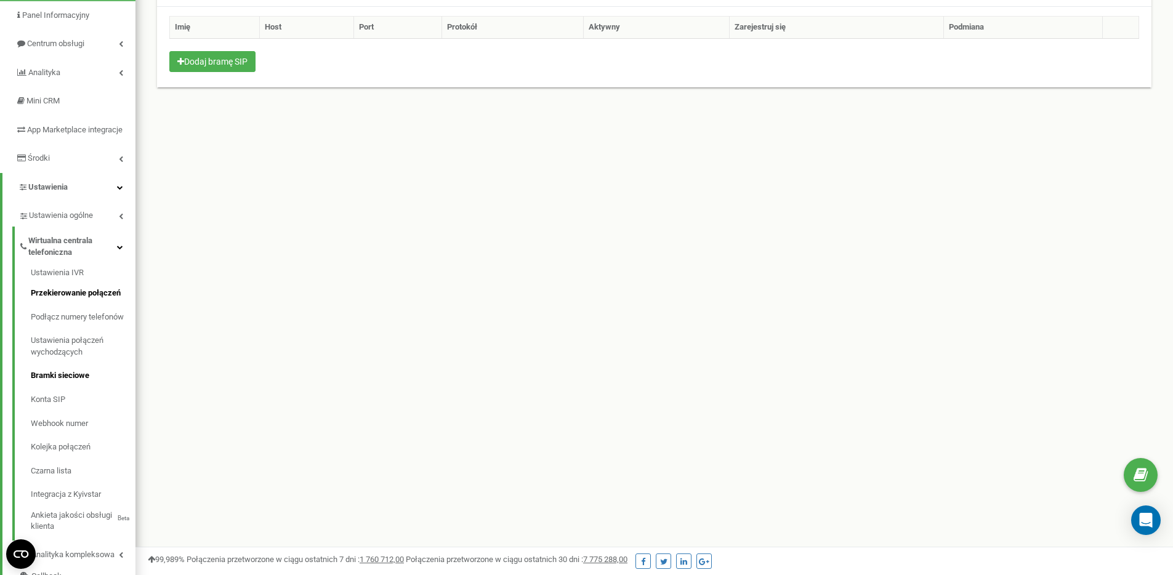
scroll to position [87, 0]
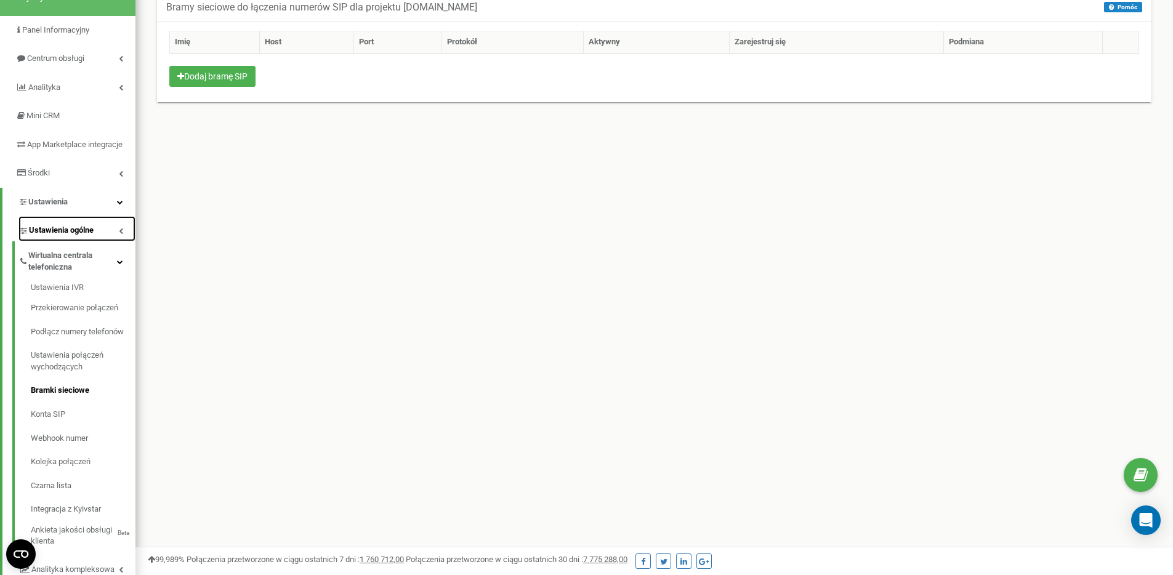
click at [106, 235] on link "Ustawienia ogólne" at bounding box center [76, 228] width 117 height 25
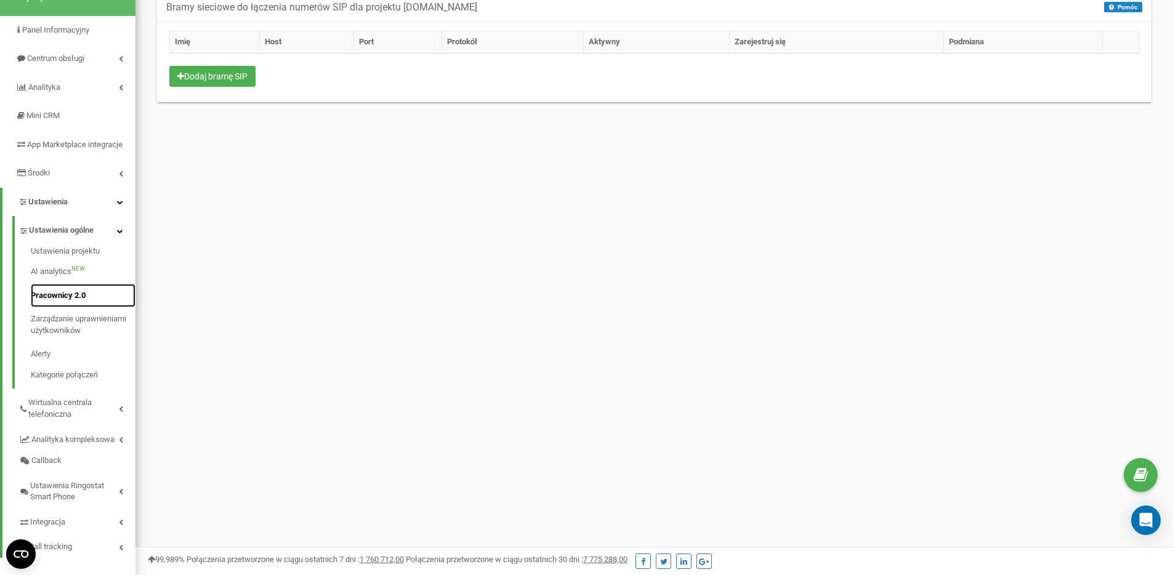
click at [68, 304] on link "Pracownicy 2.0" at bounding box center [83, 296] width 105 height 24
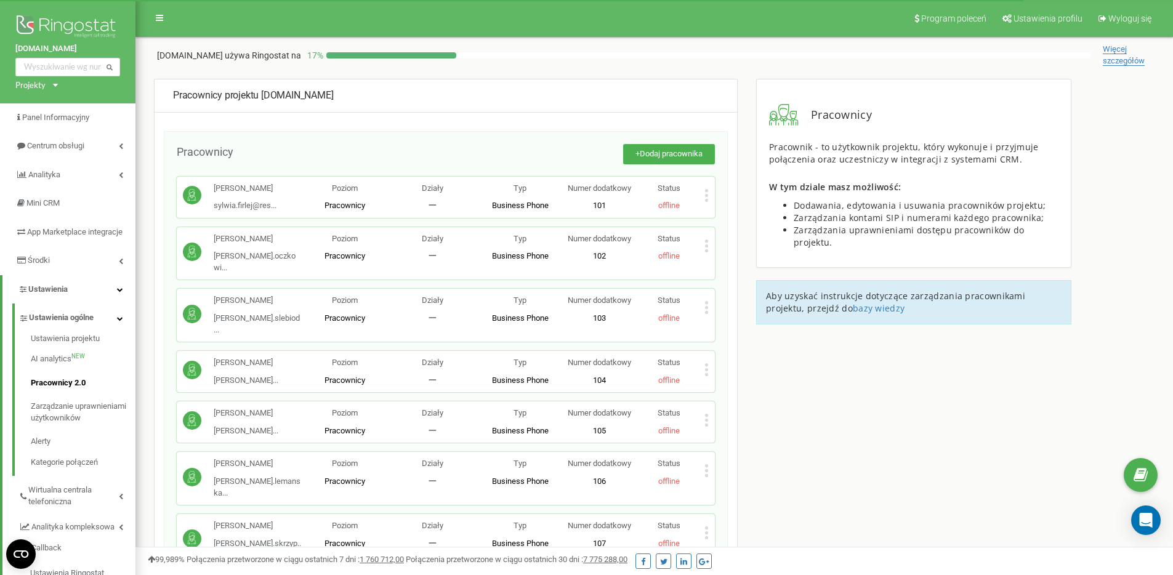
click at [692, 188] on p "Status" at bounding box center [669, 189] width 70 height 12
click at [704, 191] on icon at bounding box center [706, 195] width 4 height 13
click at [723, 212] on span "Edytuj" at bounding box center [734, 215] width 27 height 8
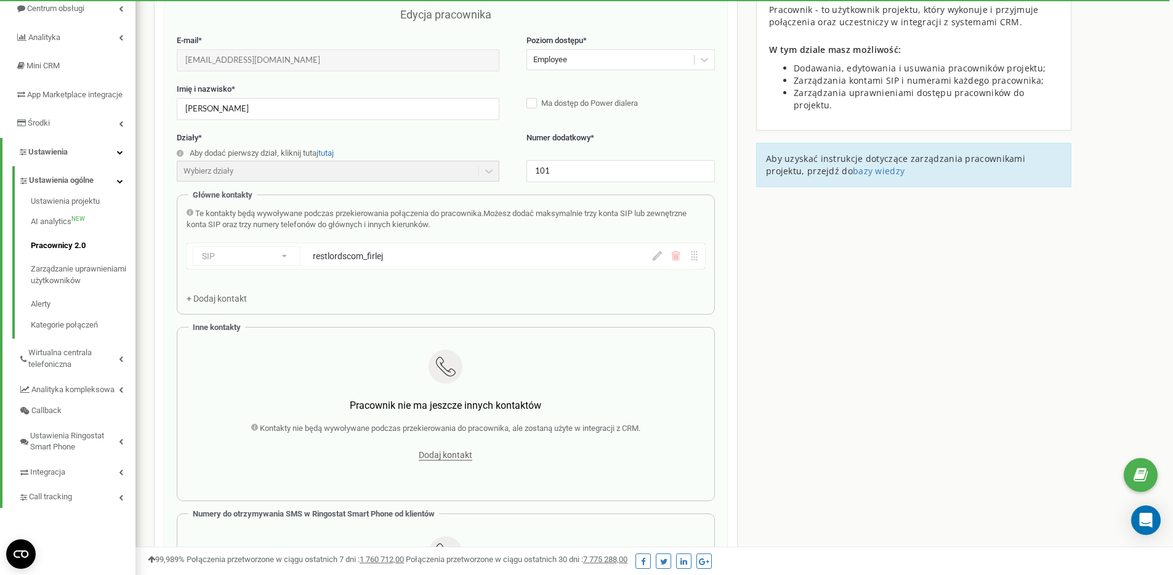
scroll to position [140, 0]
click at [430, 167] on div "Wybierz działy" at bounding box center [338, 168] width 323 height 21
click at [428, 172] on div "Wybierz działy" at bounding box center [338, 168] width 323 height 21
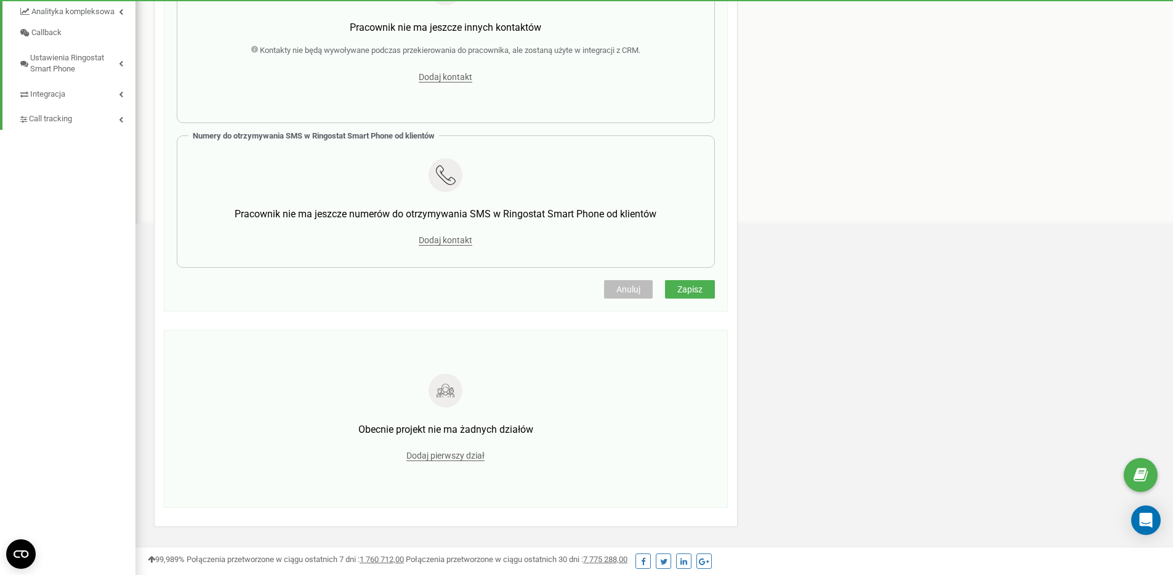
scroll to position [546, 0]
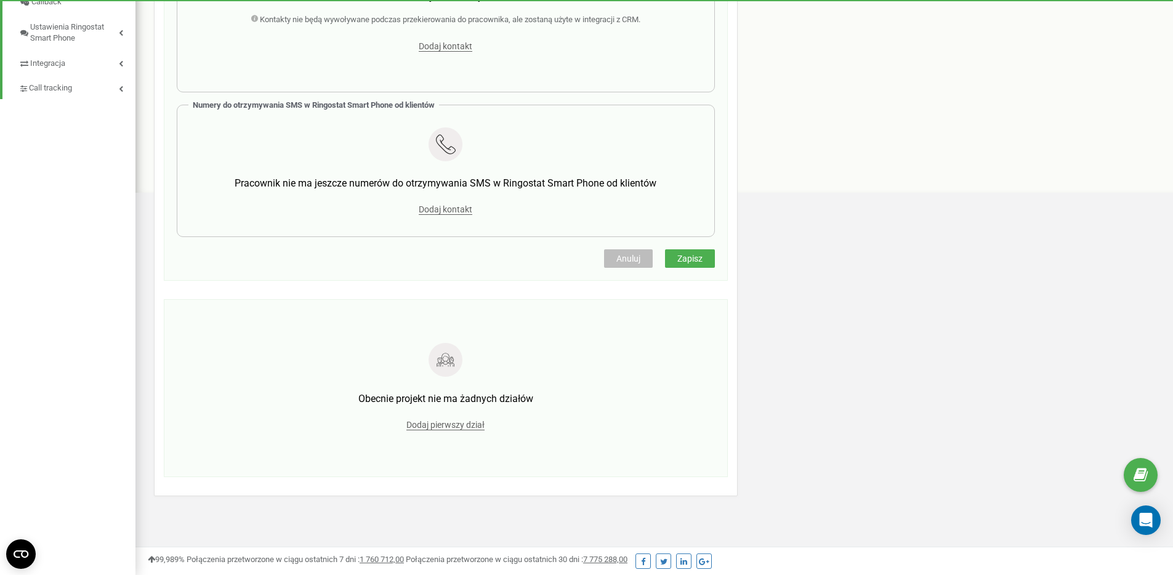
click at [616, 257] on span "Anuluj" at bounding box center [628, 259] width 24 height 10
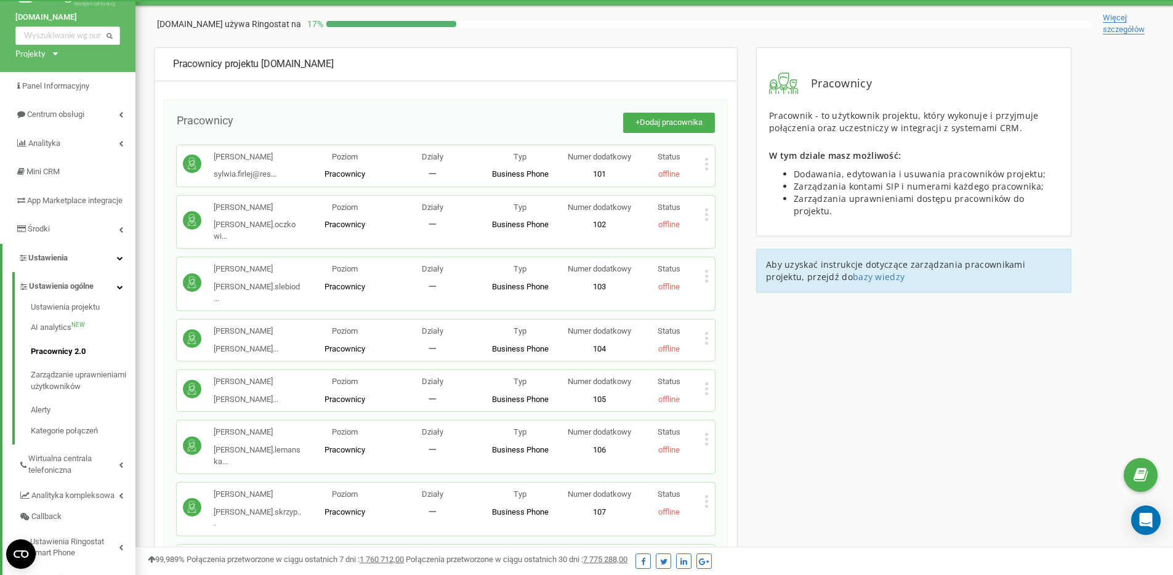
scroll to position [28, 0]
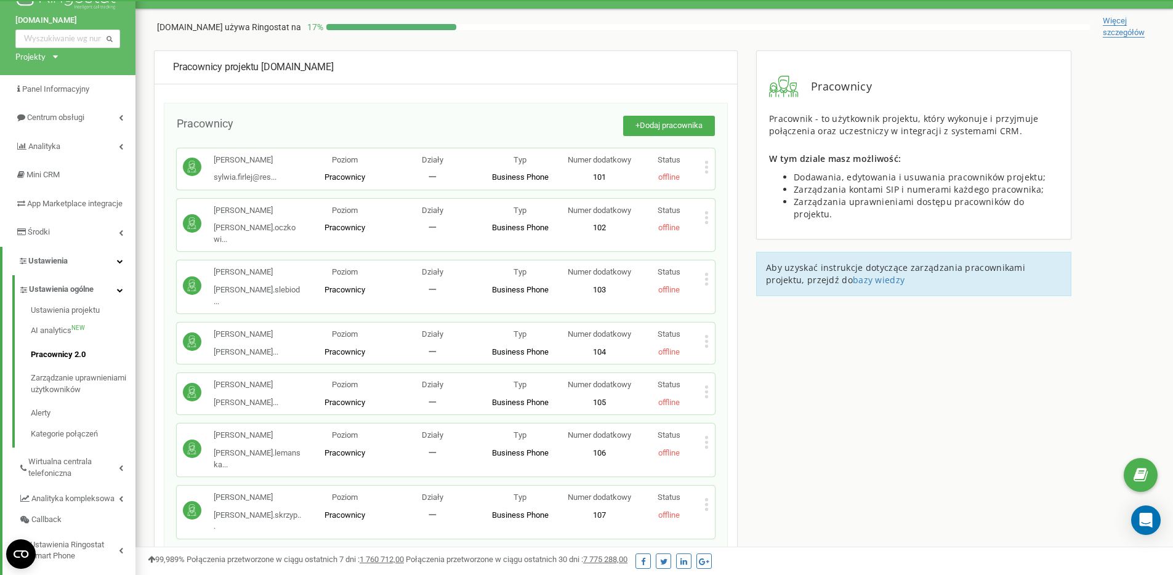
click at [705, 171] on icon at bounding box center [706, 171] width 3 height 3
click at [744, 183] on span "Edytuj" at bounding box center [734, 187] width 27 height 8
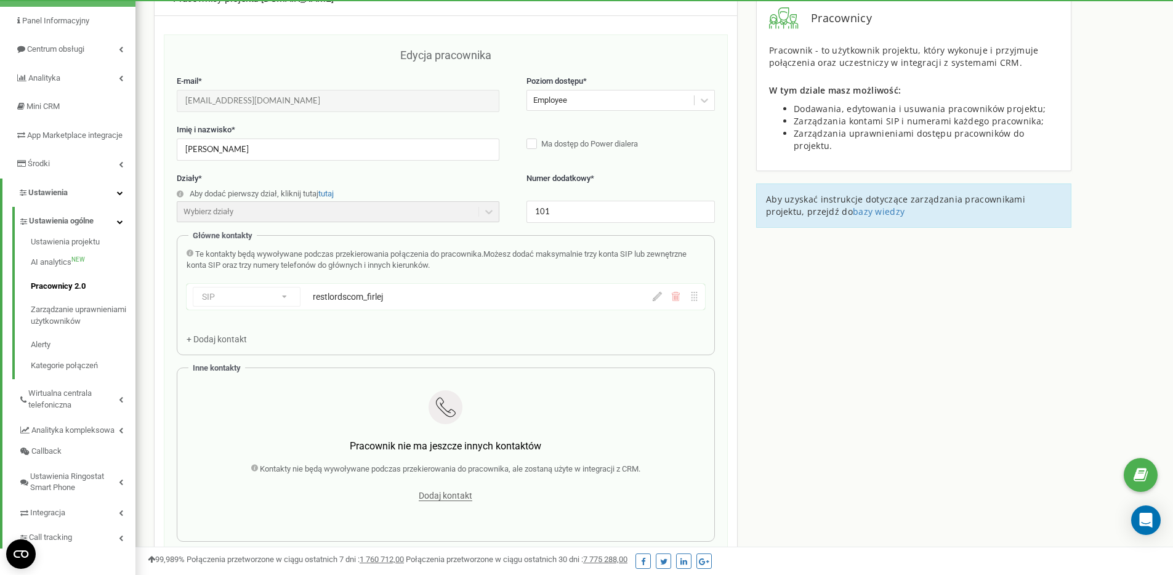
scroll to position [95, 0]
click at [400, 216] on div "Wybierz działy" at bounding box center [338, 213] width 323 height 21
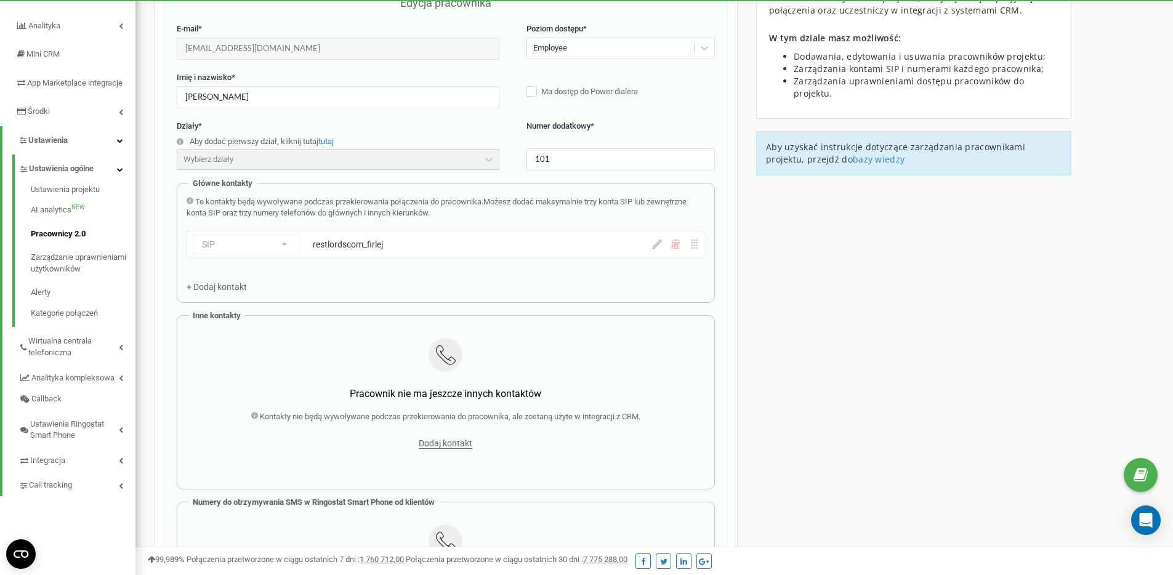
scroll to position [273, 0]
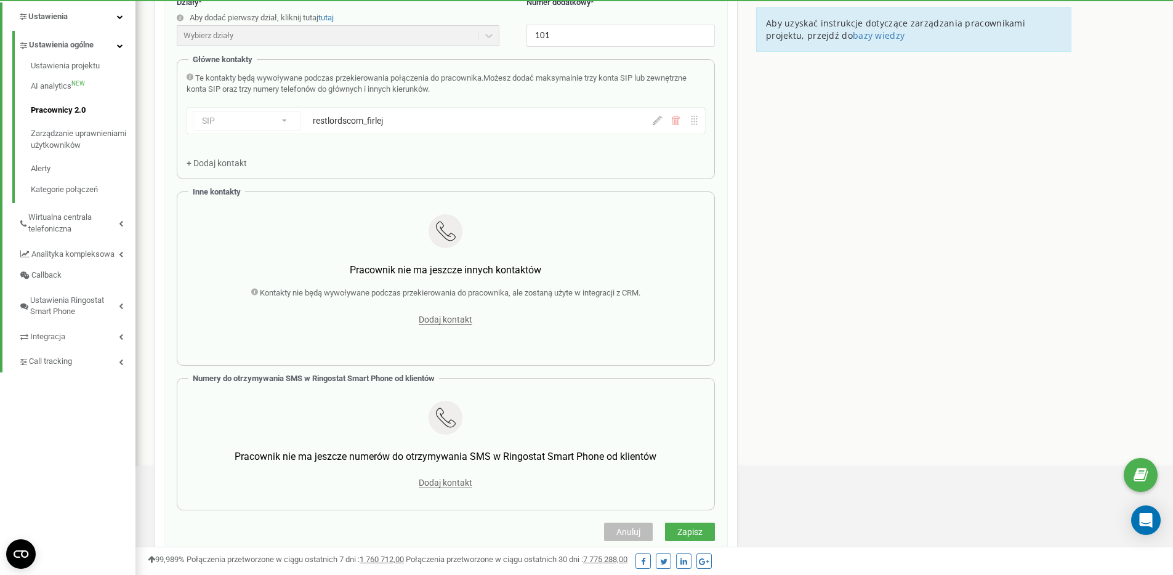
click at [257, 133] on div "SIP Numer telefonu SIP Zewnętrzny SIP restlordscom_firlej" at bounding box center [446, 121] width 518 height 26
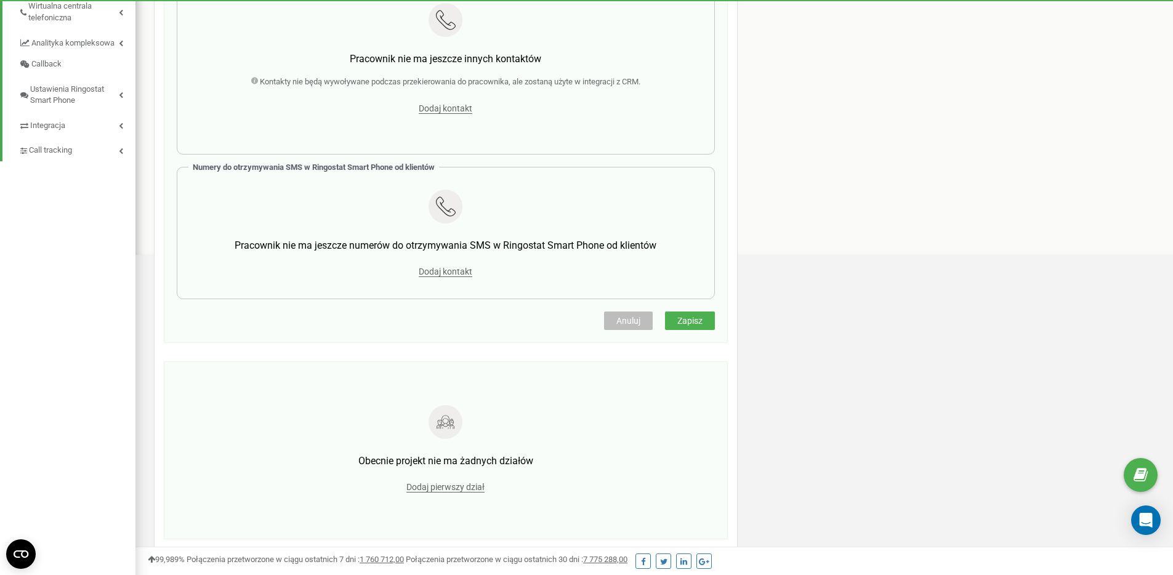
click at [616, 319] on span "Anuluj" at bounding box center [628, 321] width 24 height 10
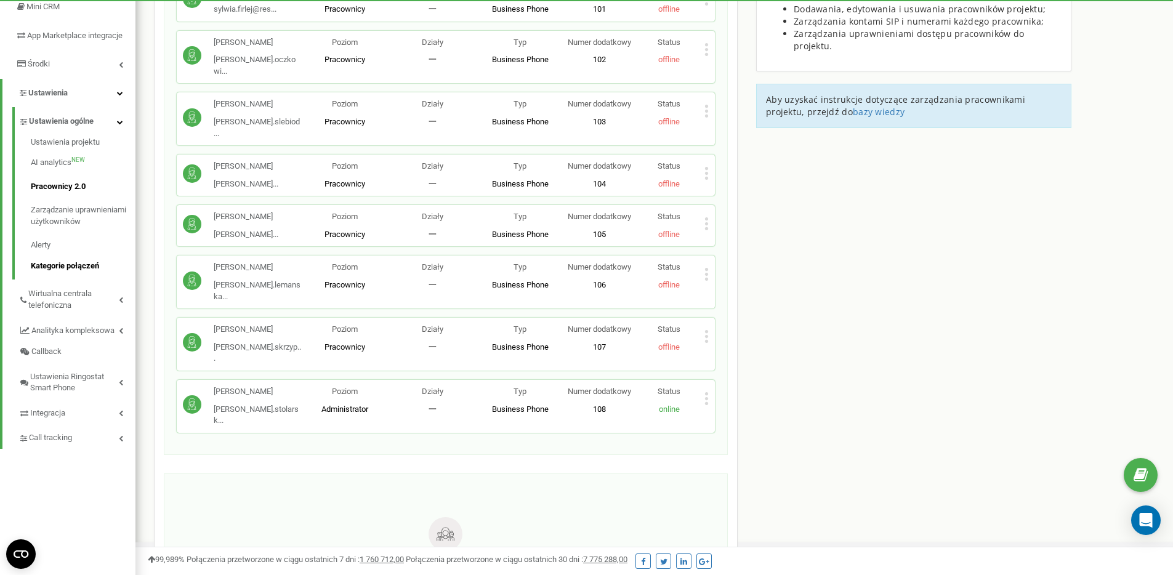
scroll to position [208, 0]
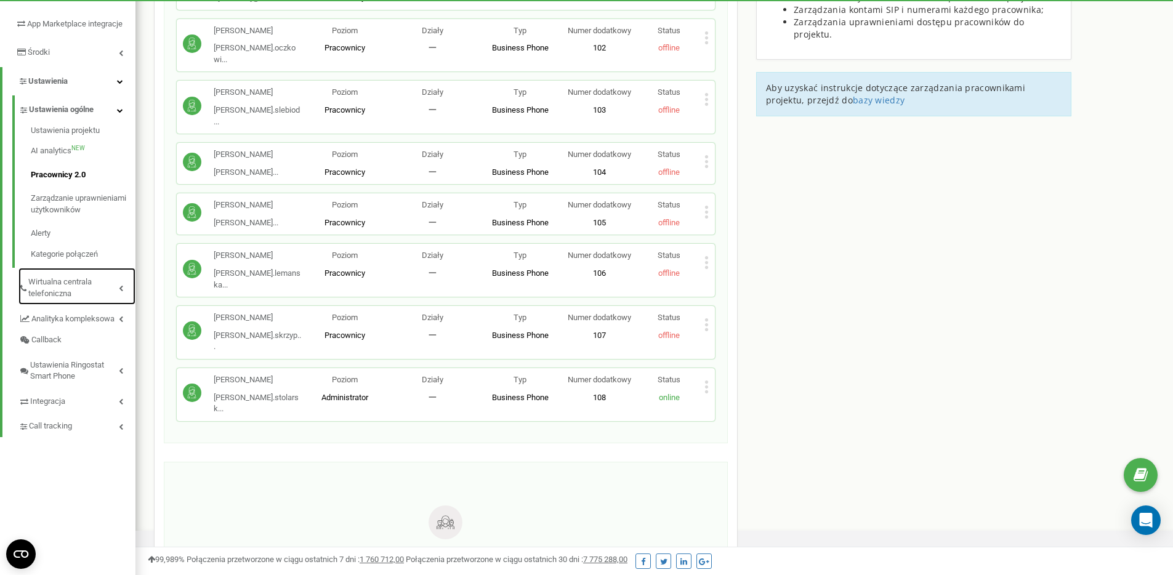
click at [64, 299] on span "Wirtualna centrala telefoniczna" at bounding box center [73, 287] width 91 height 23
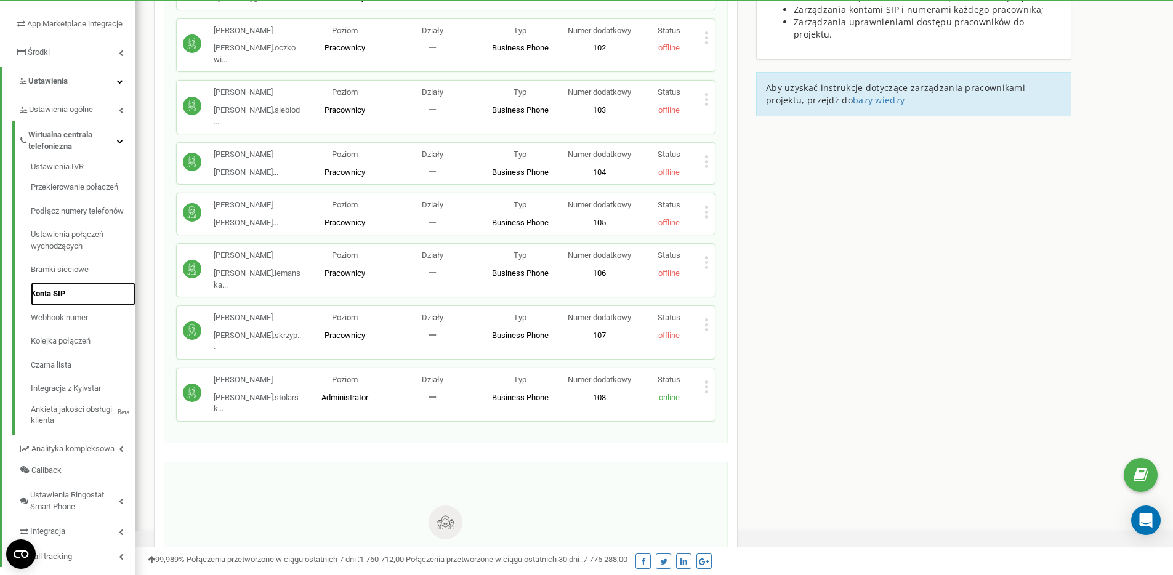
click at [68, 301] on link "Konta SIP" at bounding box center [83, 294] width 105 height 24
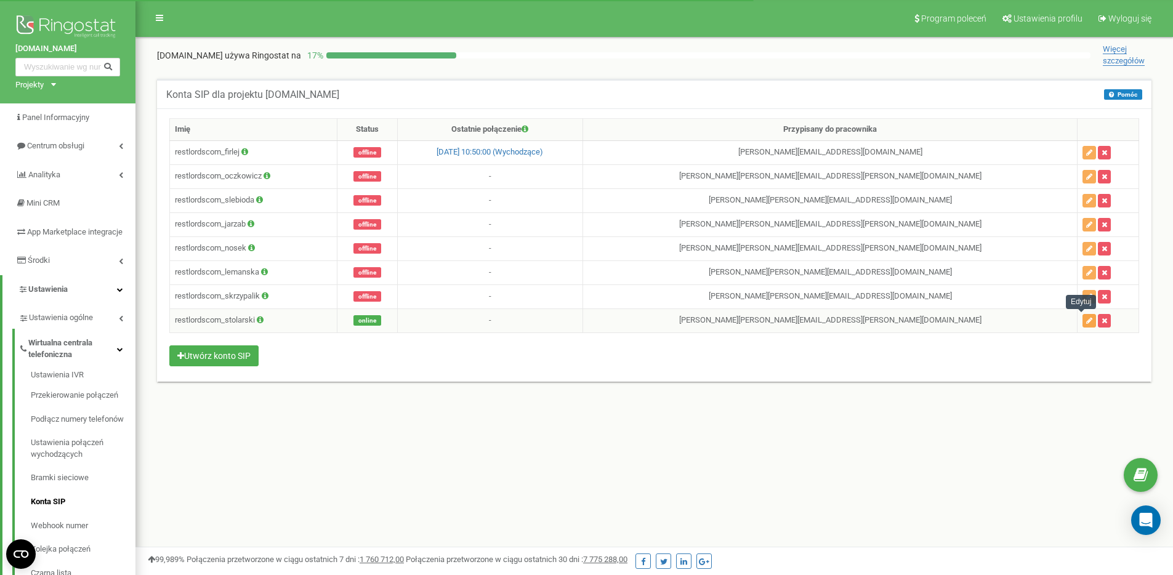
click at [1086, 318] on icon "button" at bounding box center [1089, 320] width 6 height 7
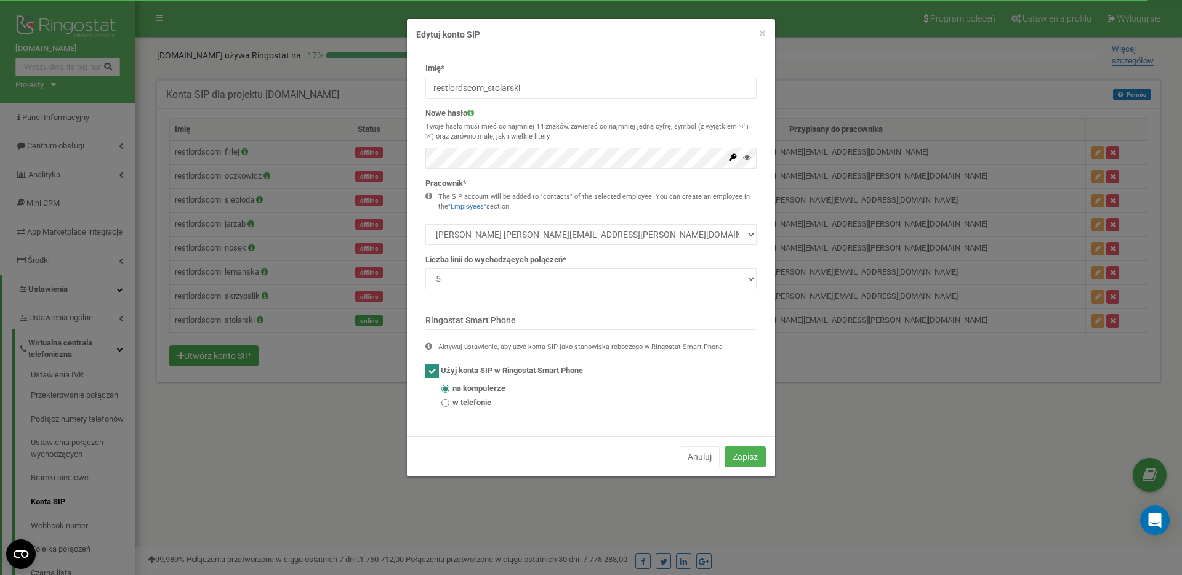
click at [541, 182] on div "Pracownik* The SIP account will be added to "contacts" of the selected employee…" at bounding box center [591, 211] width 331 height 67
drag, startPoint x: 541, startPoint y: 182, endPoint x: 549, endPoint y: 212, distance: 31.2
click at [549, 212] on div "Pracownik* The SIP account will be added to "contacts" of the selected employee…" at bounding box center [591, 211] width 331 height 67
click at [550, 203] on div "The SIP account will be added to "contacts" of the selected employee. You can c…" at bounding box center [597, 201] width 318 height 19
drag, startPoint x: 530, startPoint y: 209, endPoint x: 521, endPoint y: 176, distance: 33.9
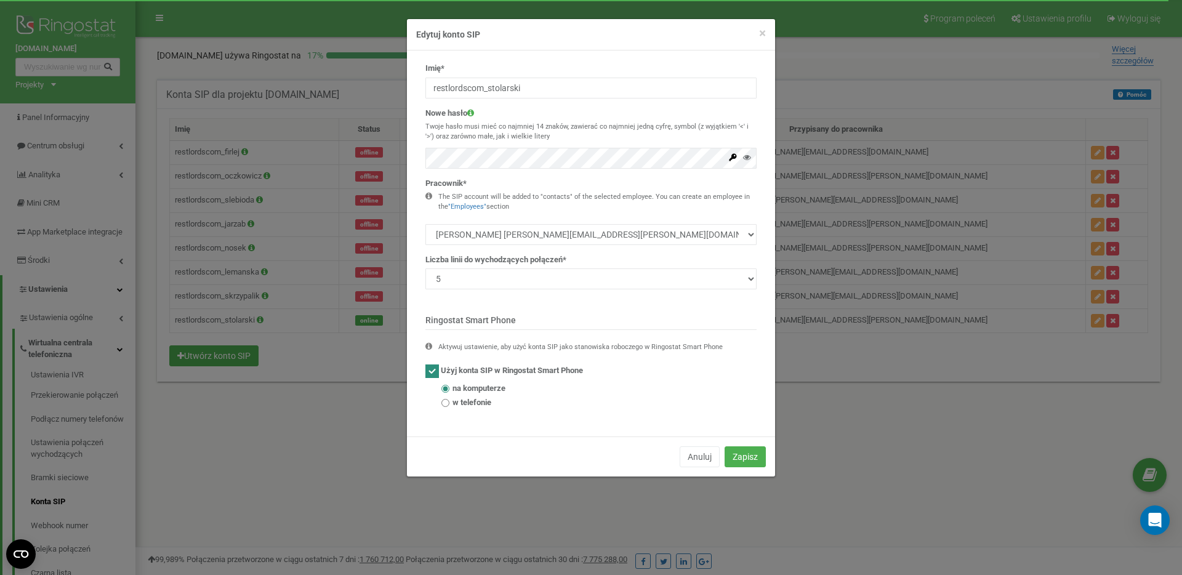
click at [521, 176] on div "Imię* restlordscom_stolarski Nowe hasło Twoje hasło musi mieć co najmniej 14 zn…" at bounding box center [591, 240] width 350 height 355
drag, startPoint x: 521, startPoint y: 176, endPoint x: 531, endPoint y: 205, distance: 30.8
click at [531, 205] on div "Imię* restlordscom_stolarski Nowe hasło Twoje hasło musi mieć co najmniej 14 zn…" at bounding box center [591, 240] width 350 height 355
click at [531, 205] on div "The SIP account will be added to "contacts" of the selected employee. You can c…" at bounding box center [597, 201] width 318 height 19
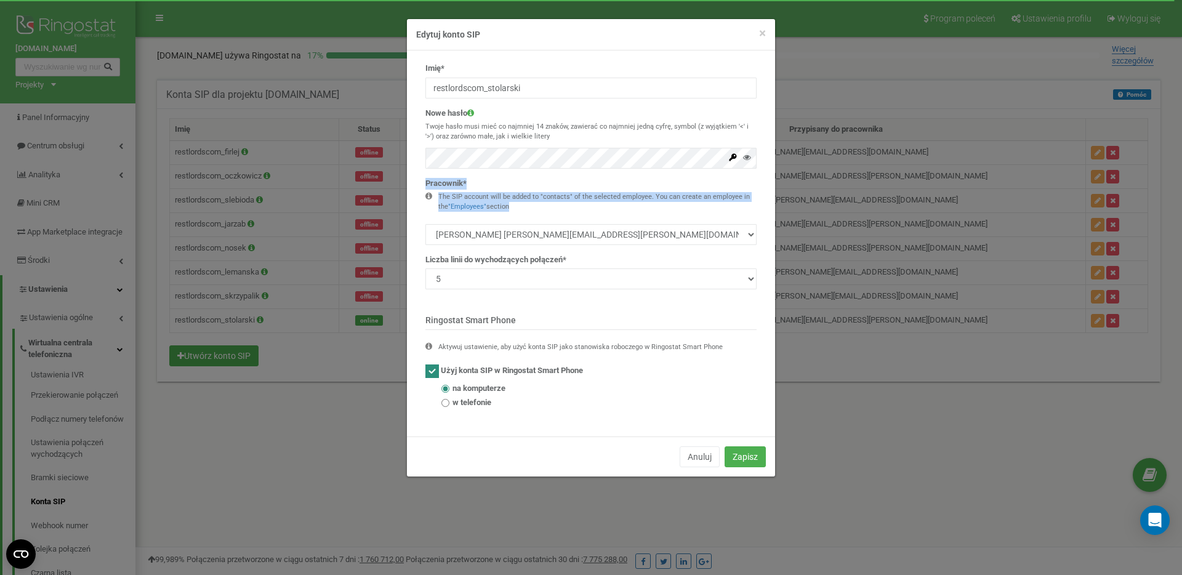
drag, startPoint x: 531, startPoint y: 205, endPoint x: 515, endPoint y: 169, distance: 40.0
click at [515, 169] on div "Imię* restlordscom_stolarski Nowe hasło Twoje hasło musi mieć co najmniej 14 zn…" at bounding box center [591, 240] width 350 height 355
drag, startPoint x: 515, startPoint y: 169, endPoint x: 525, endPoint y: 196, distance: 29.4
click at [525, 196] on div "Imię* restlordscom_stolarski Nowe hasło Twoje hasło musi mieć co najmniej 14 zn…" at bounding box center [591, 240] width 350 height 355
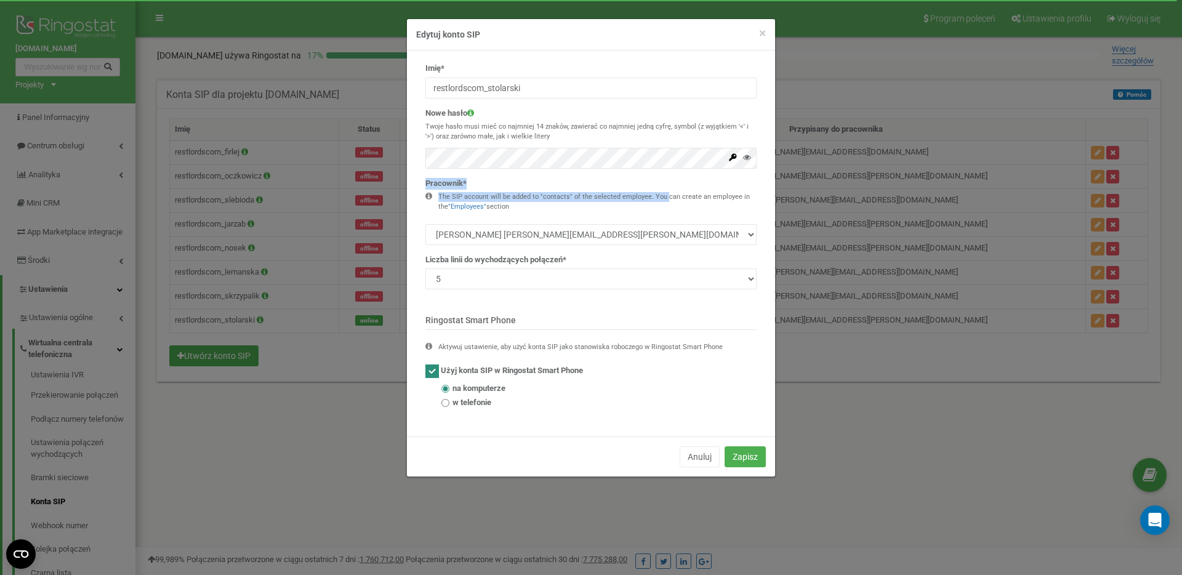
click at [525, 196] on div "The SIP account will be added to "contacts" of the selected employee. You can c…" at bounding box center [597, 201] width 318 height 19
click at [529, 272] on select "1 2 3 4 5 10 20 50 100" at bounding box center [591, 278] width 331 height 21
click at [565, 184] on div "Pracownik* The SIP account will be added to "contacts" of the selected employee…" at bounding box center [591, 211] width 331 height 67
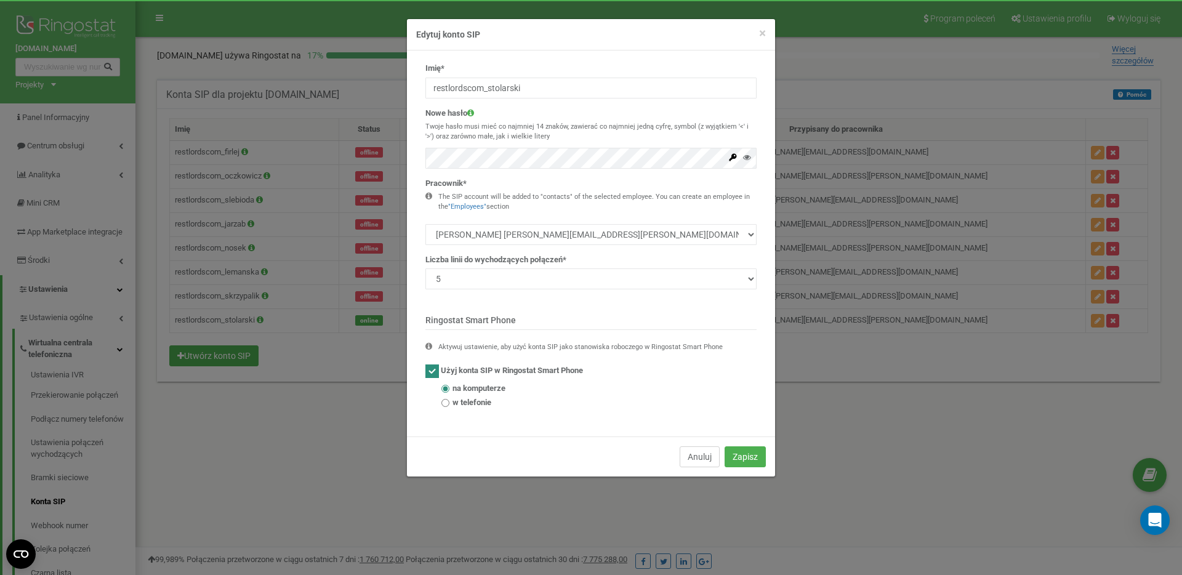
click at [699, 461] on button "Anuluj" at bounding box center [700, 456] width 40 height 21
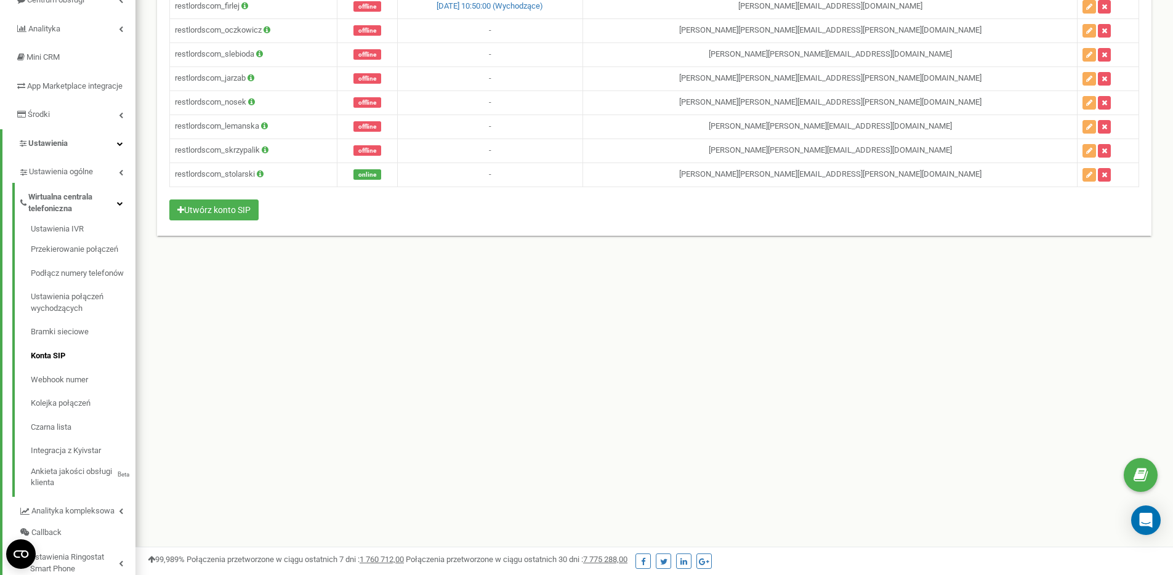
scroll to position [150, 0]
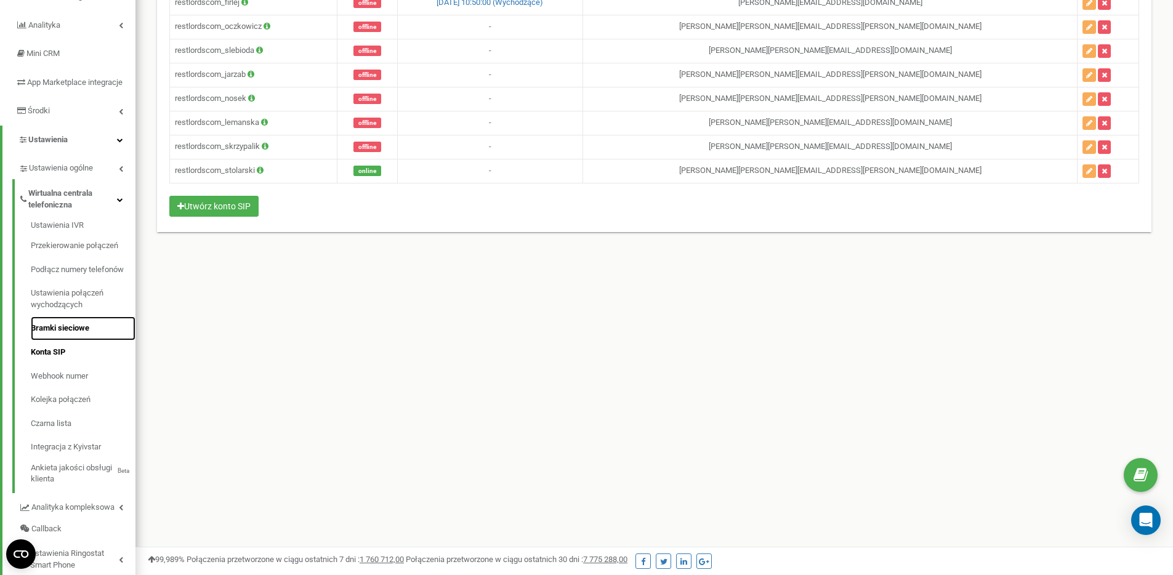
click at [63, 339] on link "Bramki sieciowe" at bounding box center [83, 329] width 105 height 24
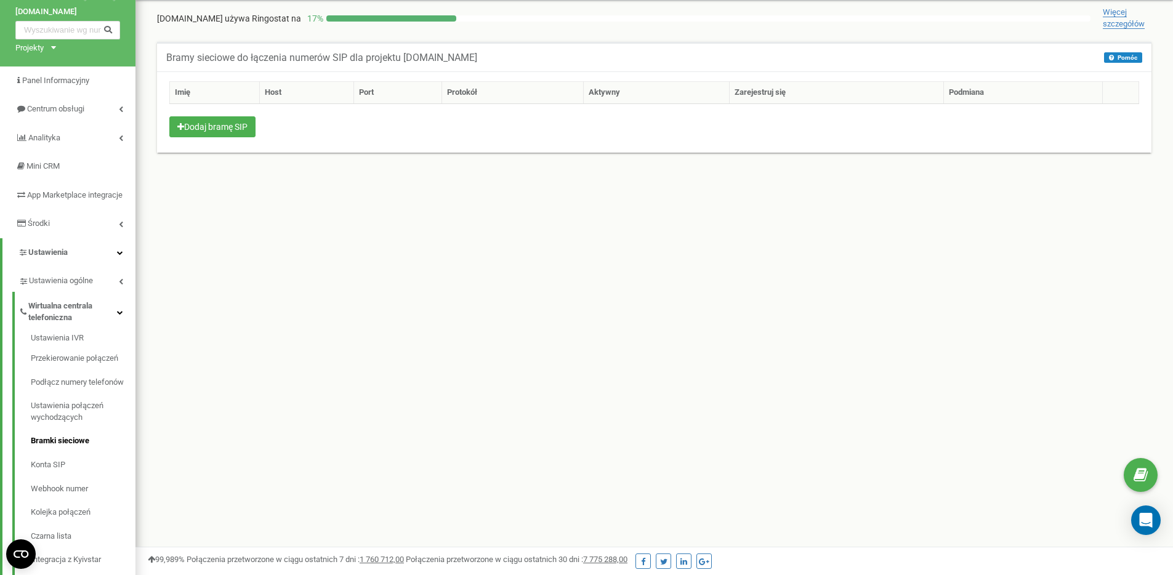
scroll to position [92, 0]
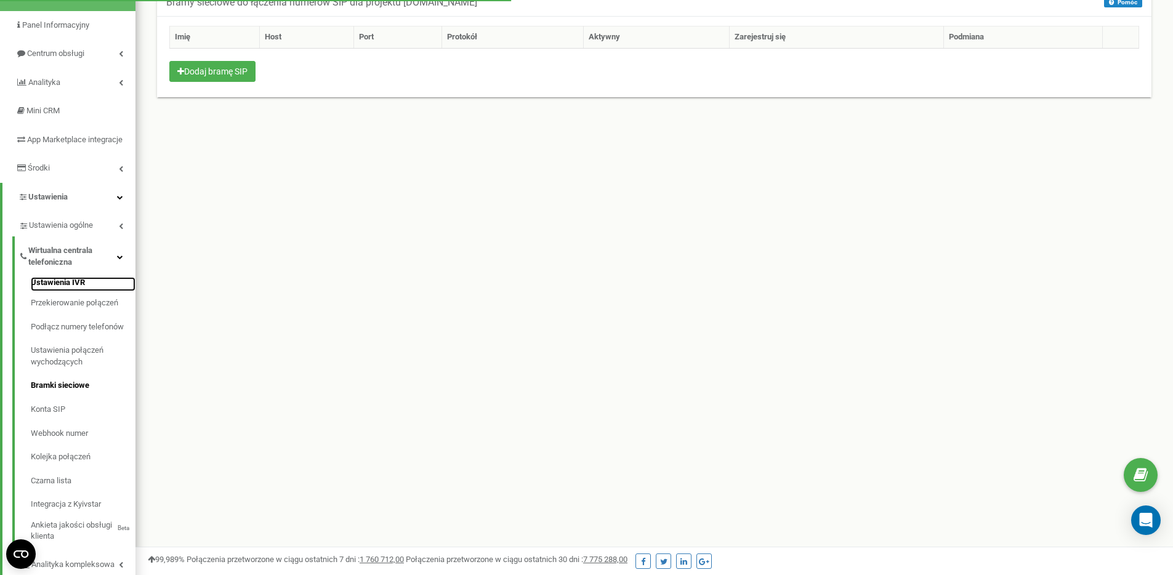
click at [76, 292] on link "Ustawienia IVR" at bounding box center [83, 284] width 105 height 15
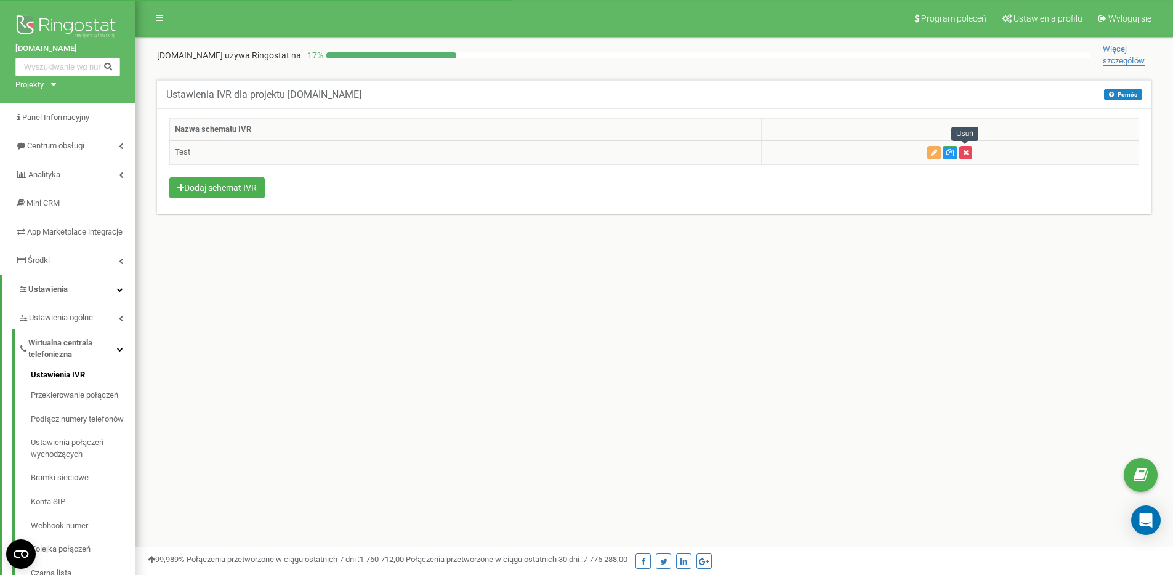
click at [964, 150] on icon "button" at bounding box center [966, 152] width 6 height 7
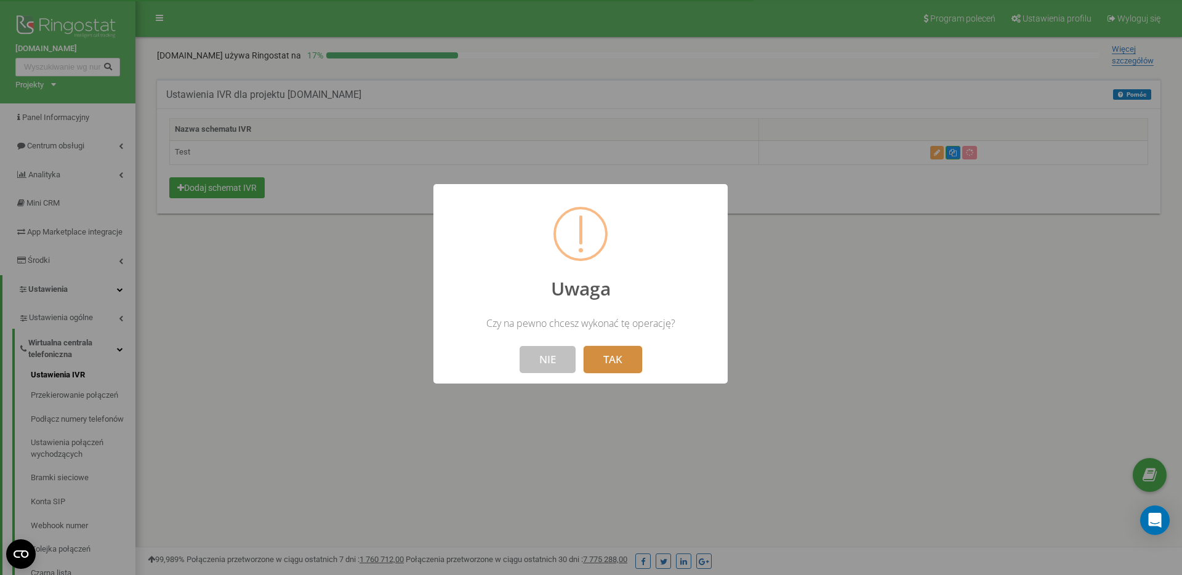
click at [617, 368] on button "TAK" at bounding box center [613, 359] width 58 height 27
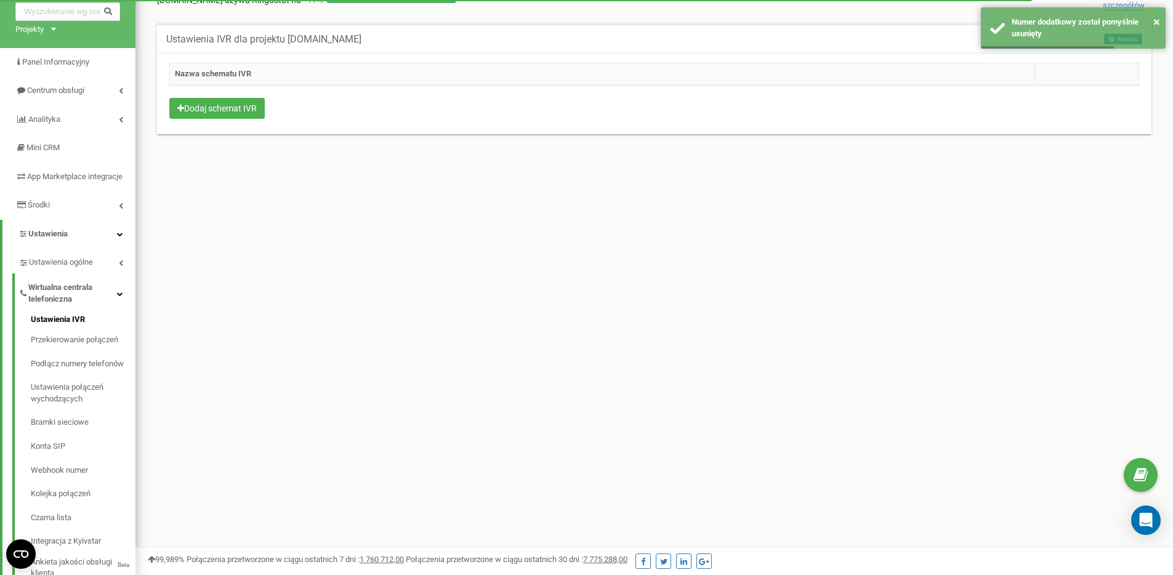
scroll to position [72, 0]
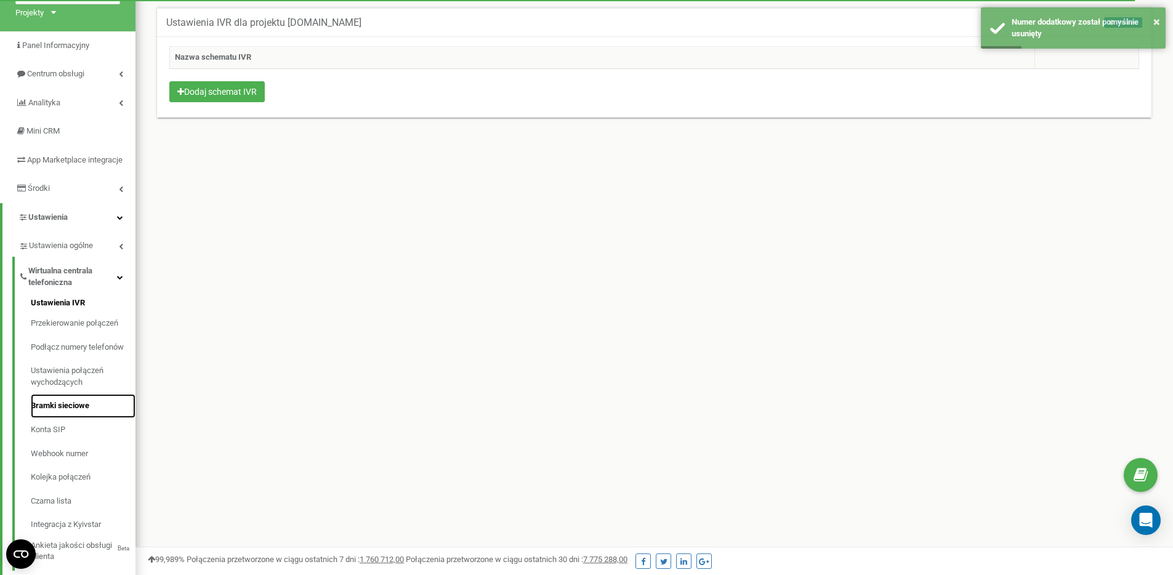
click at [93, 418] on link "Bramki sieciowe" at bounding box center [83, 406] width 105 height 24
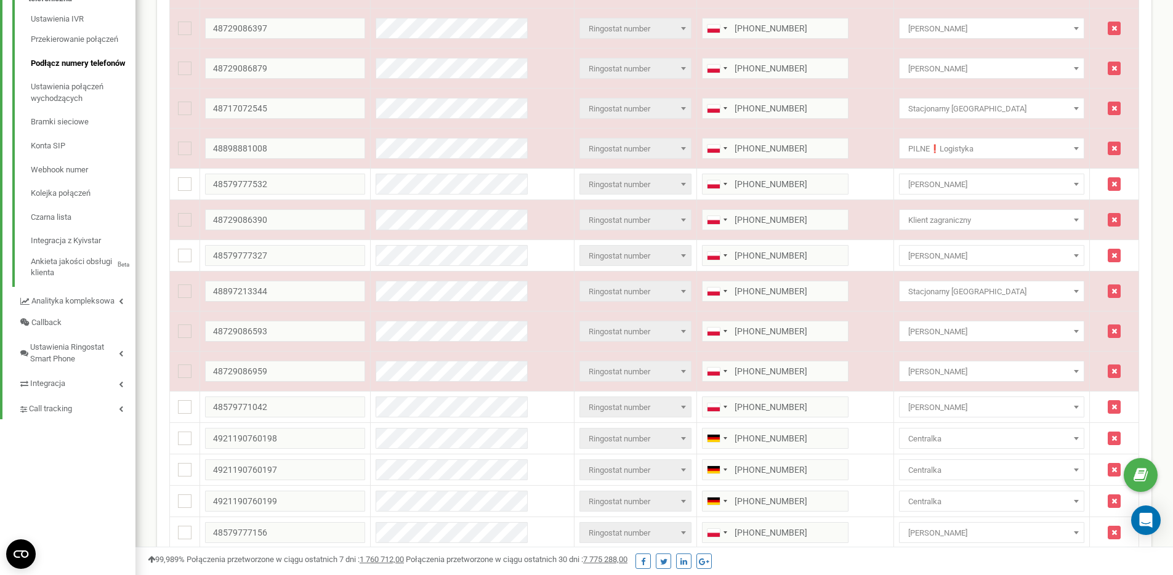
scroll to position [357, 0]
click at [100, 312] on link "Analityka kompleksowa" at bounding box center [76, 298] width 117 height 25
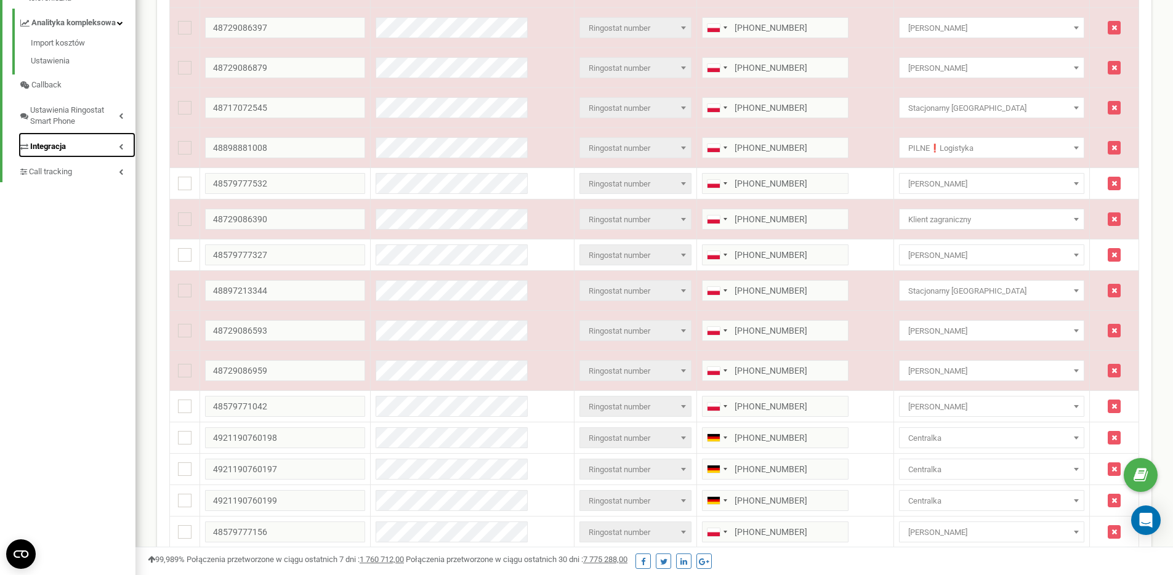
click at [99, 152] on link "Integracja" at bounding box center [76, 144] width 117 height 25
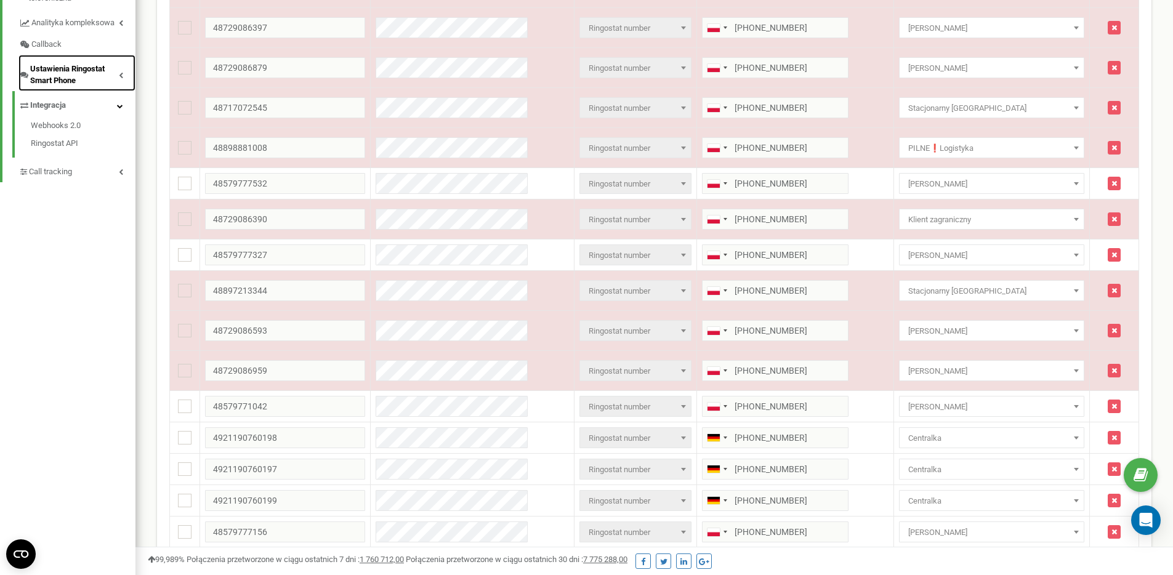
click at [95, 86] on span "Ustawienia Ringostat Smart Phone" at bounding box center [74, 74] width 89 height 23
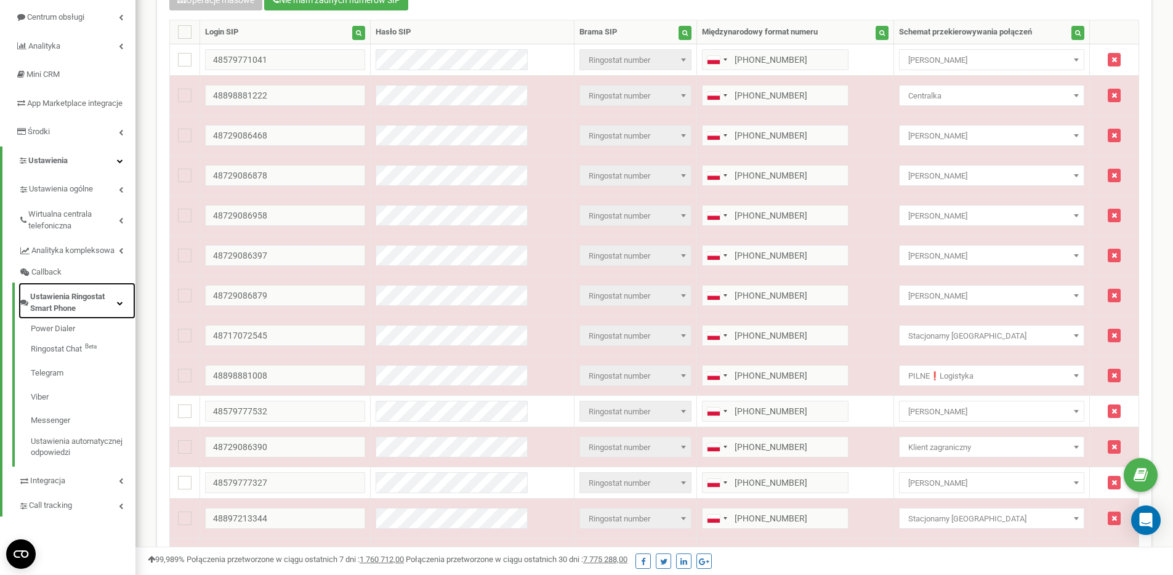
scroll to position [89, 0]
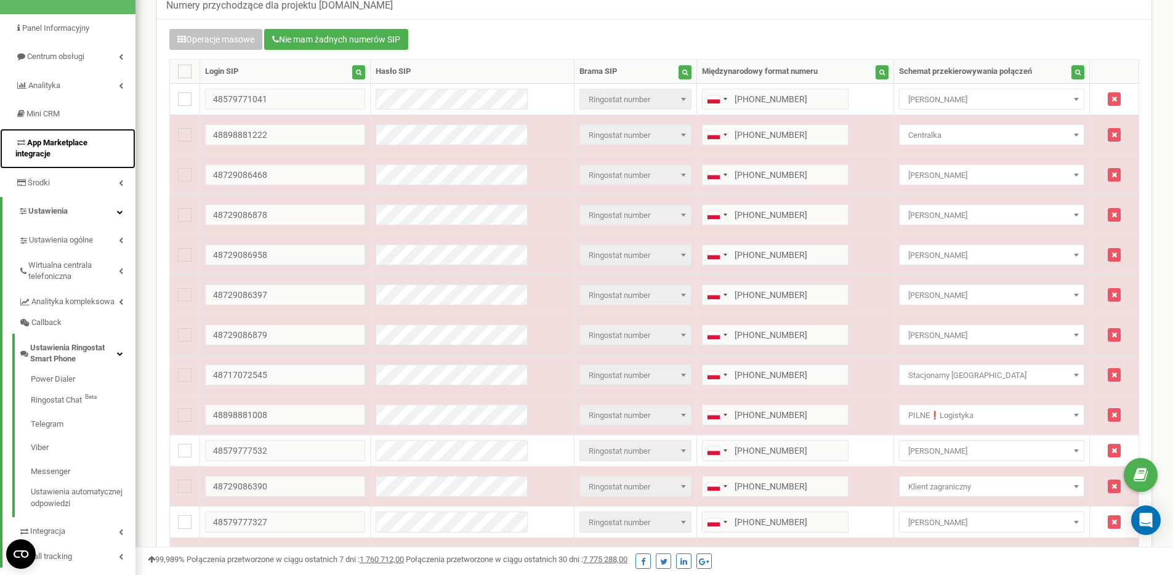
click at [75, 165] on link "App Marketplace integracje" at bounding box center [67, 149] width 135 height 40
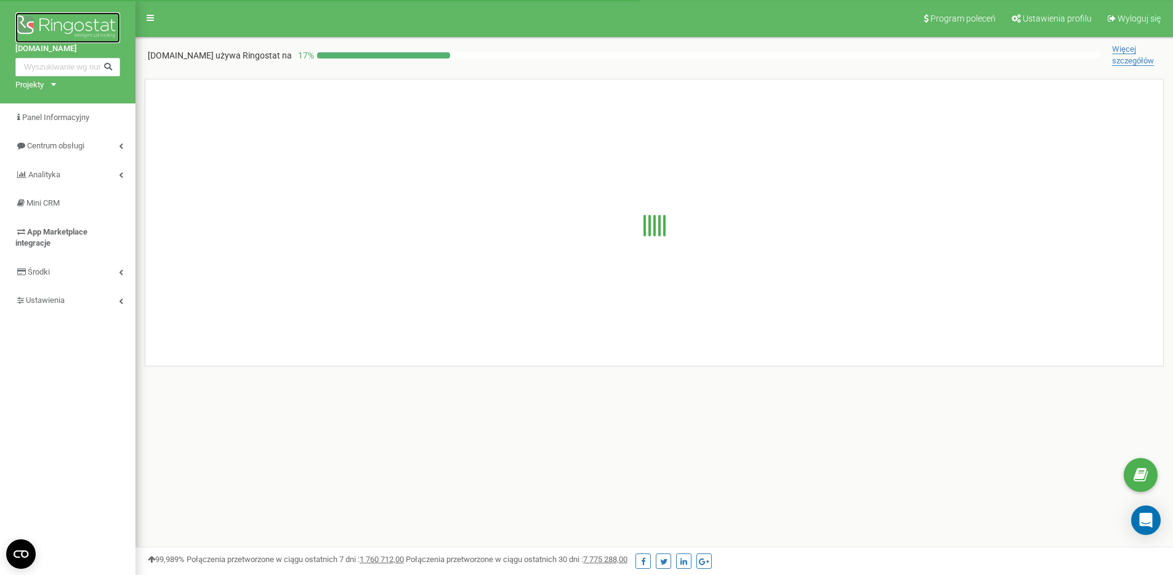
click at [86, 23] on img at bounding box center [67, 27] width 105 height 31
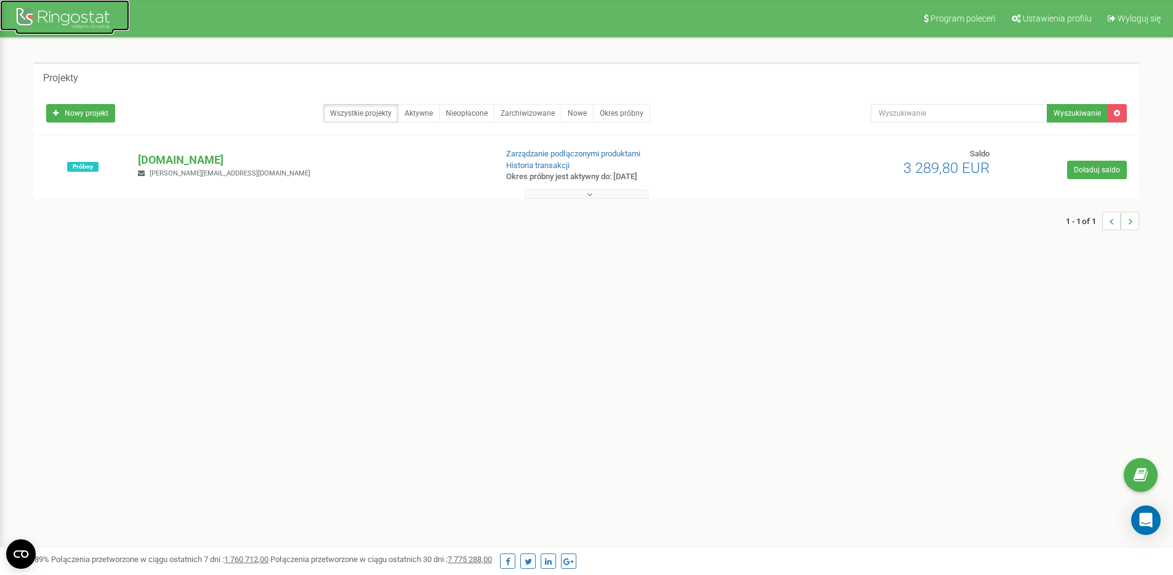
click at [85, 24] on div at bounding box center [64, 20] width 99 height 30
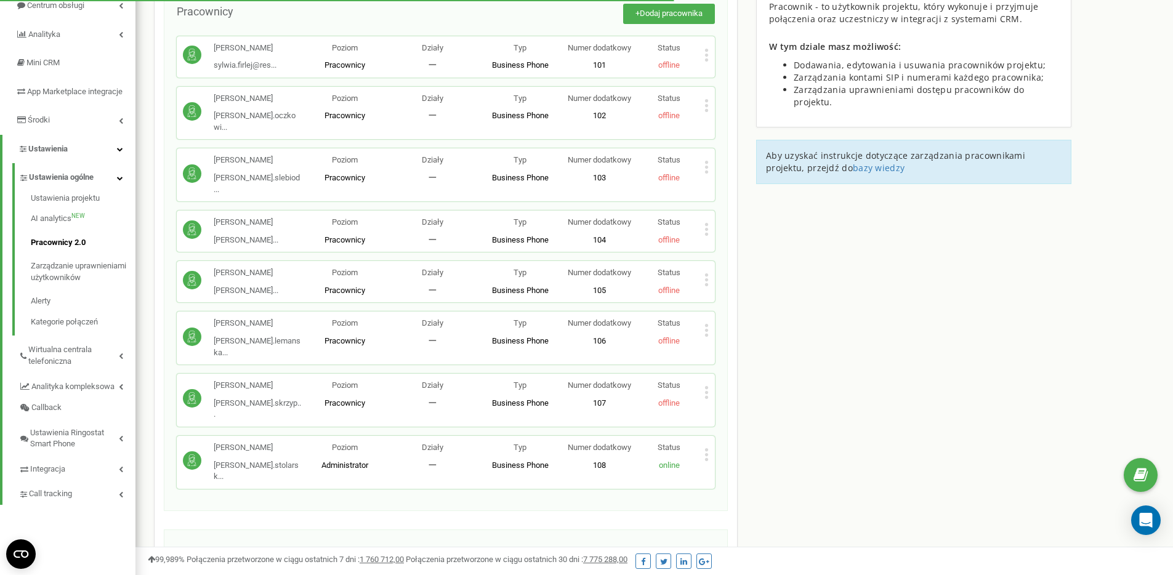
scroll to position [119, 0]
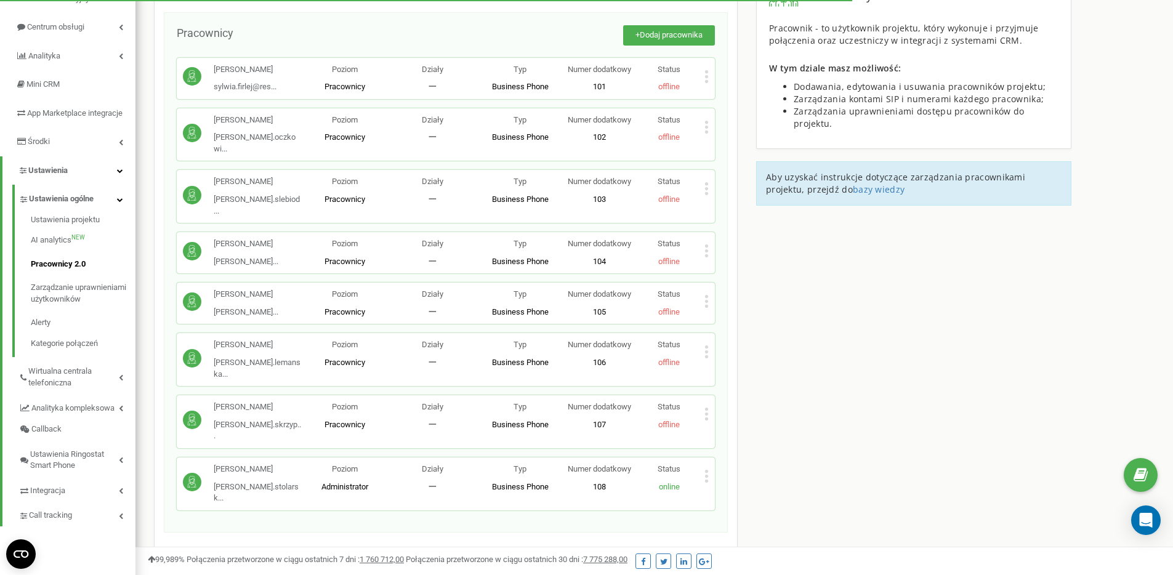
click at [434, 420] on span "一" at bounding box center [433, 424] width 8 height 9
click at [431, 401] on p "Działy" at bounding box center [432, 407] width 87 height 12
click at [79, 386] on span "Wirtualna centrala telefoniczna" at bounding box center [73, 377] width 91 height 23
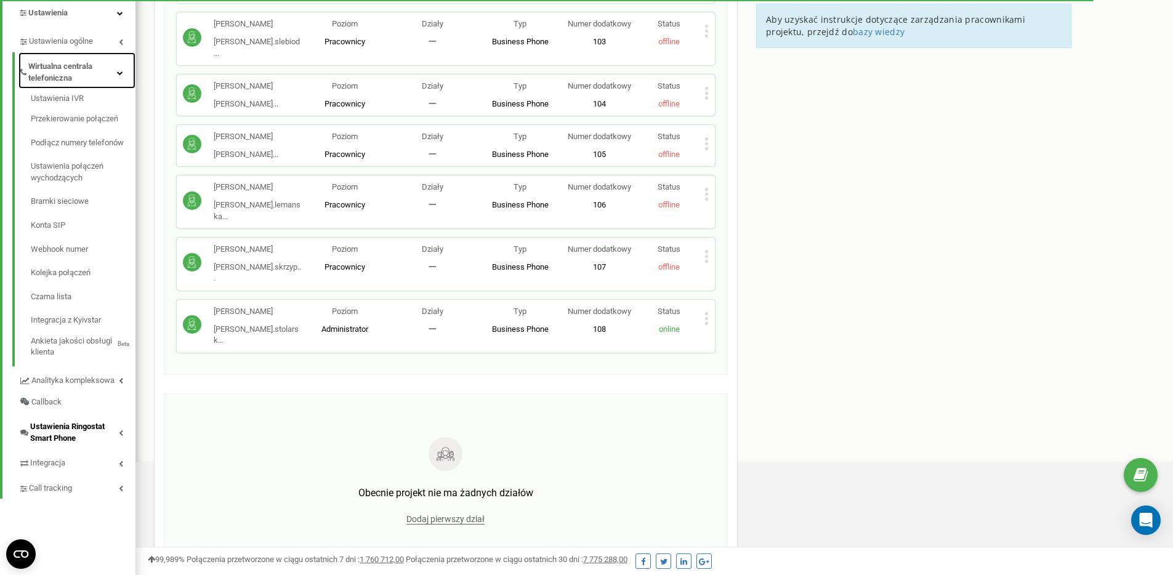
scroll to position [315, 0]
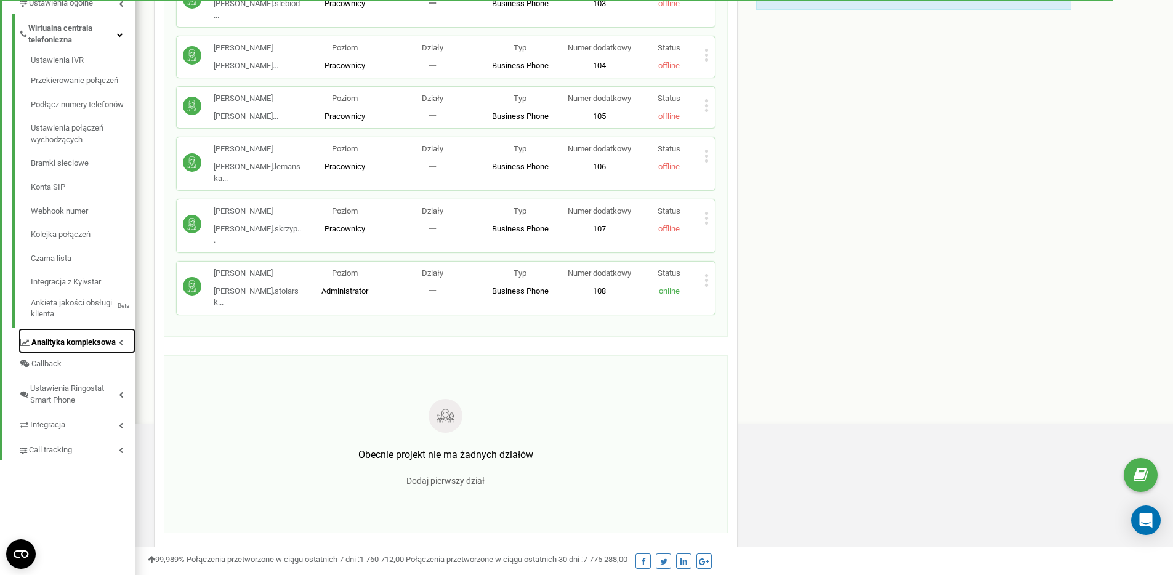
click at [97, 349] on span "Analityka kompleksowa" at bounding box center [73, 343] width 84 height 12
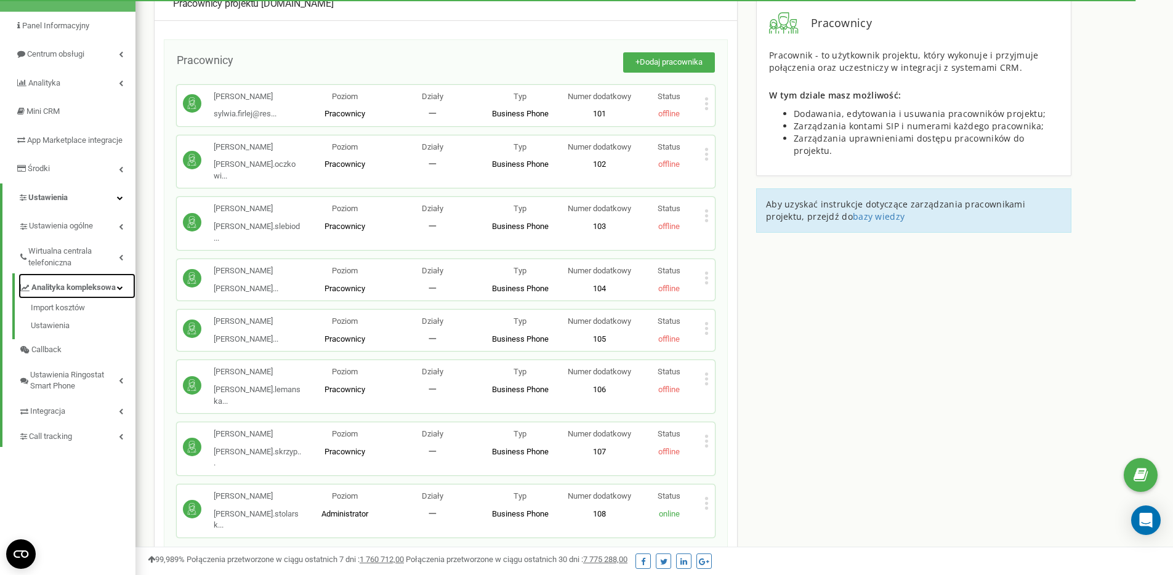
scroll to position [89, 0]
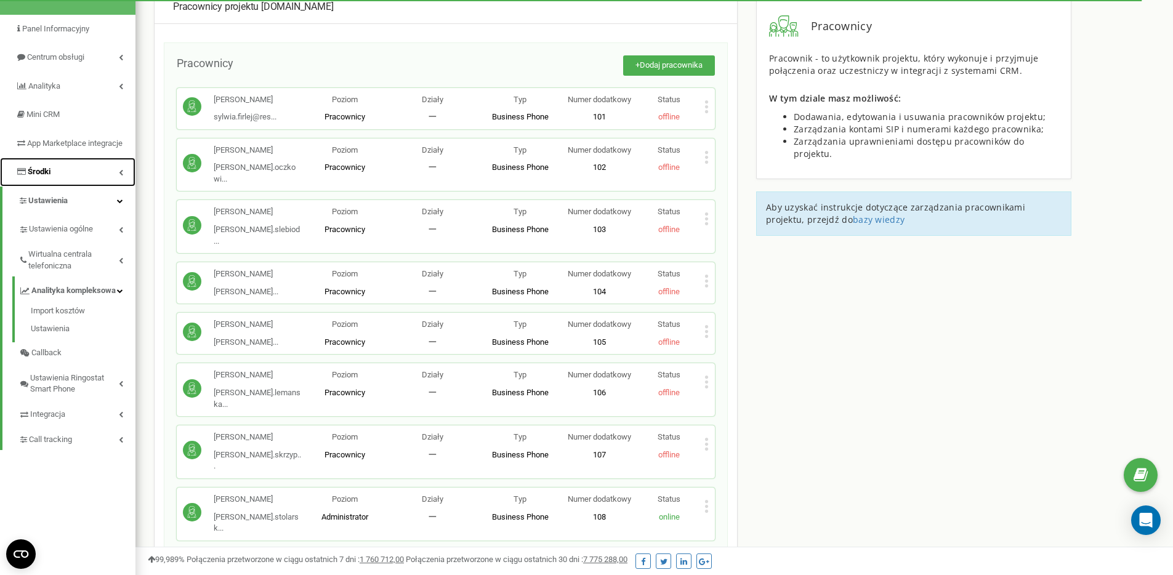
click at [76, 187] on link "Środki" at bounding box center [67, 172] width 135 height 29
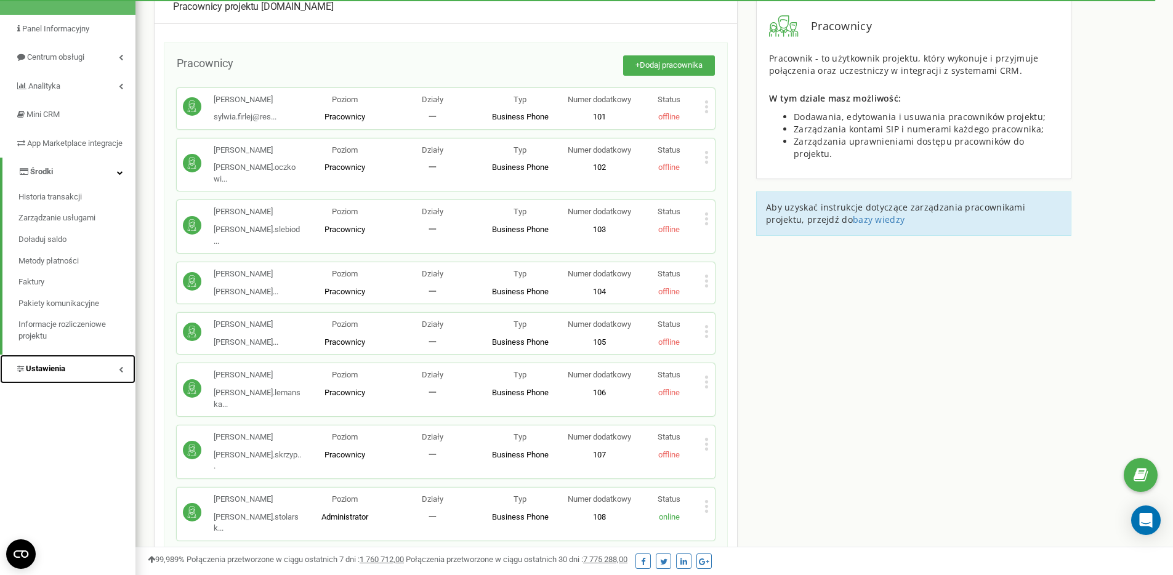
click at [69, 380] on link "Ustawienia" at bounding box center [67, 369] width 135 height 29
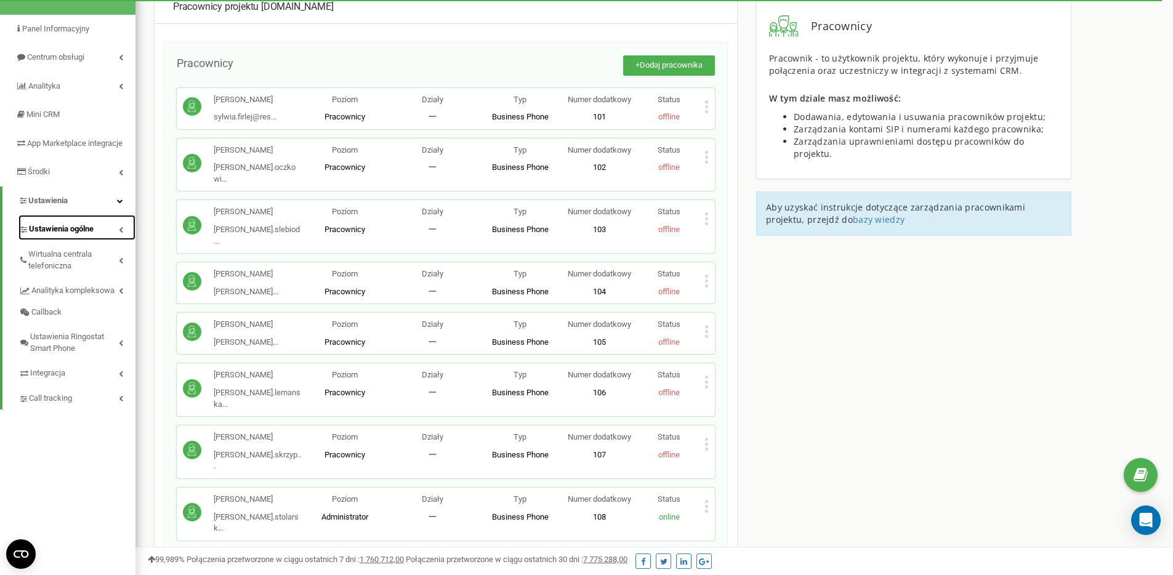
click at [99, 240] on link "Ustawienia ogólne" at bounding box center [76, 227] width 117 height 25
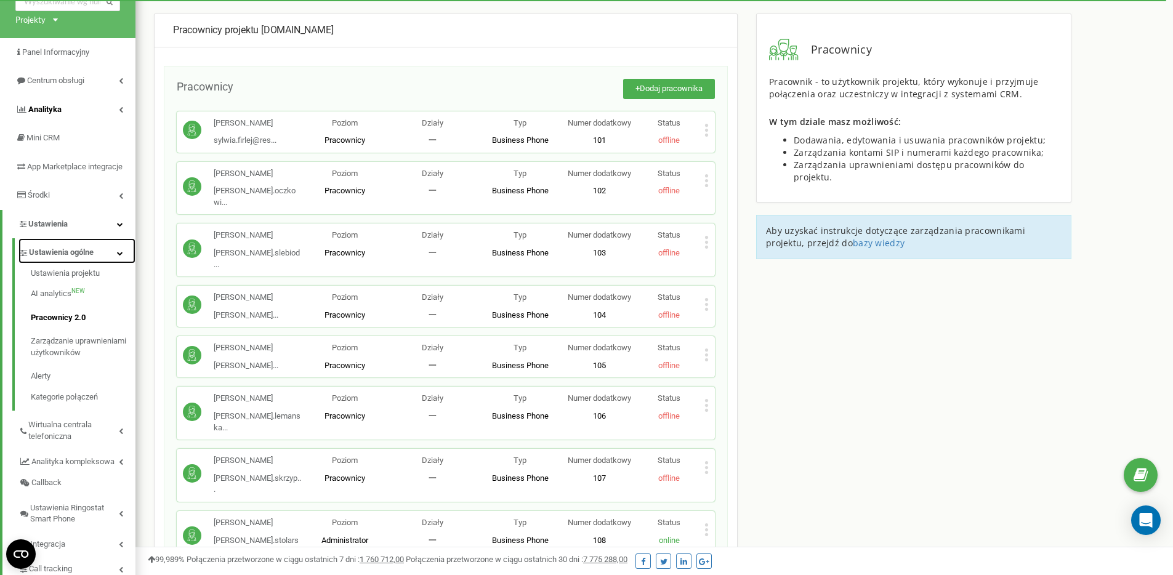
scroll to position [65, 0]
click at [103, 79] on link "Centrum obsługi" at bounding box center [67, 81] width 135 height 29
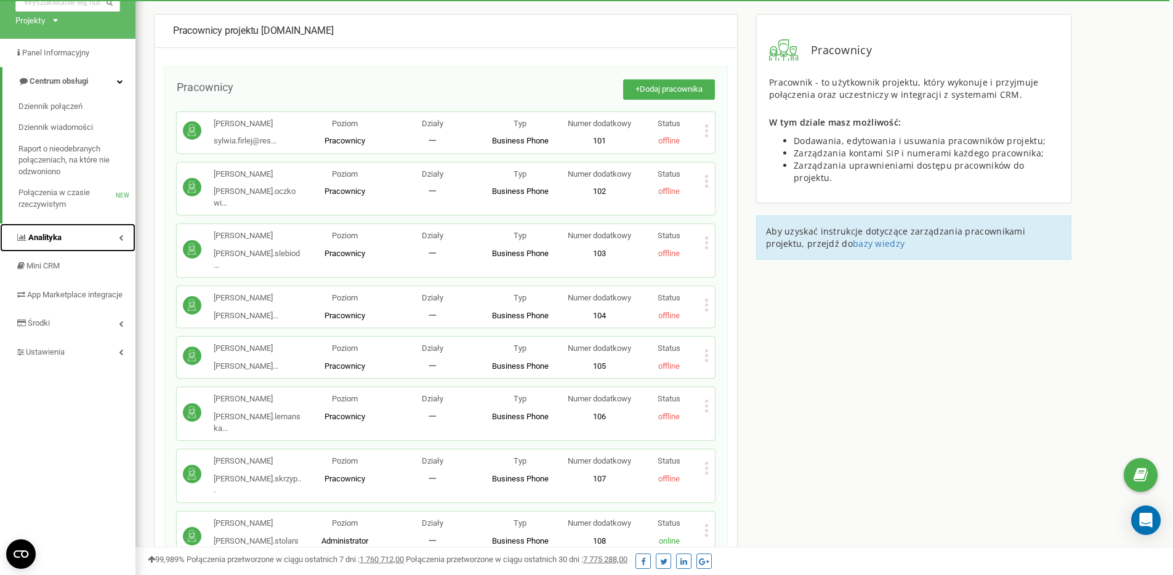
click at [75, 224] on link "Analityka" at bounding box center [67, 238] width 135 height 29
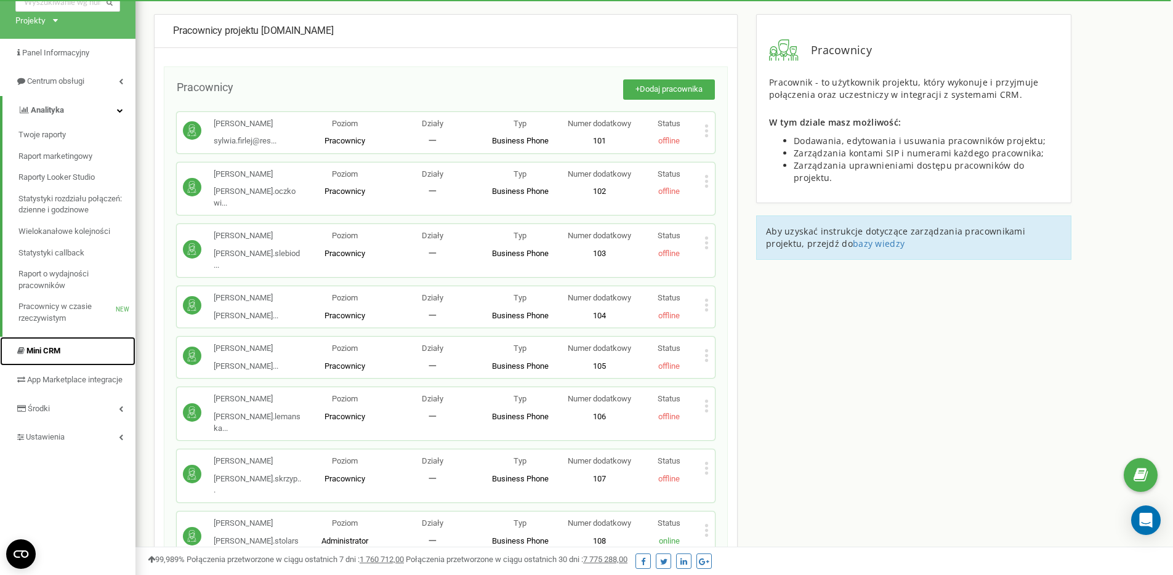
click at [67, 355] on link "Mini CRM" at bounding box center [67, 351] width 135 height 29
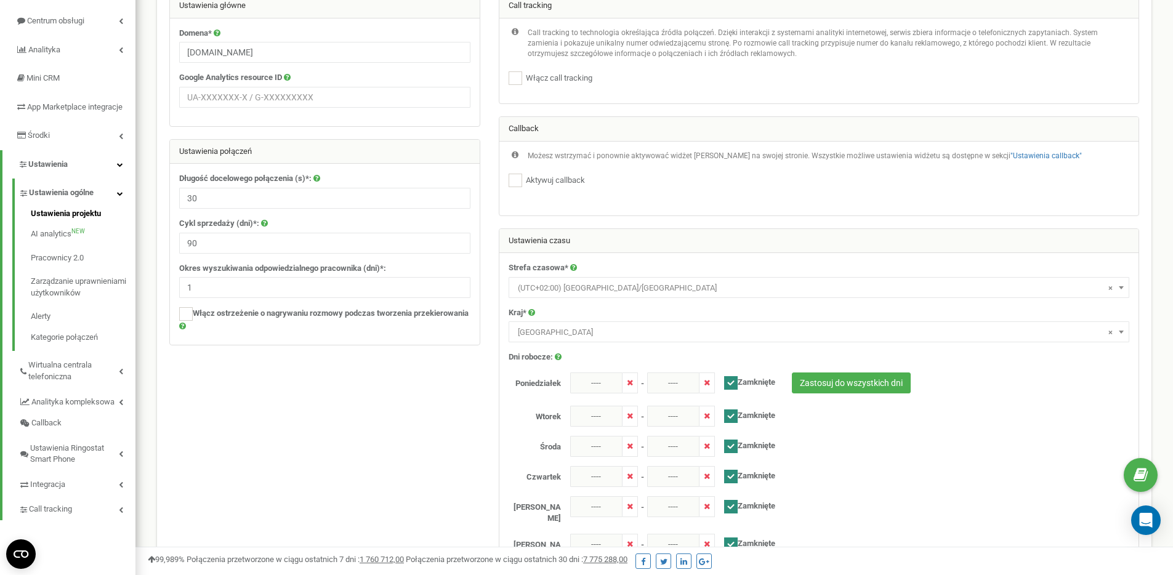
scroll to position [141, 0]
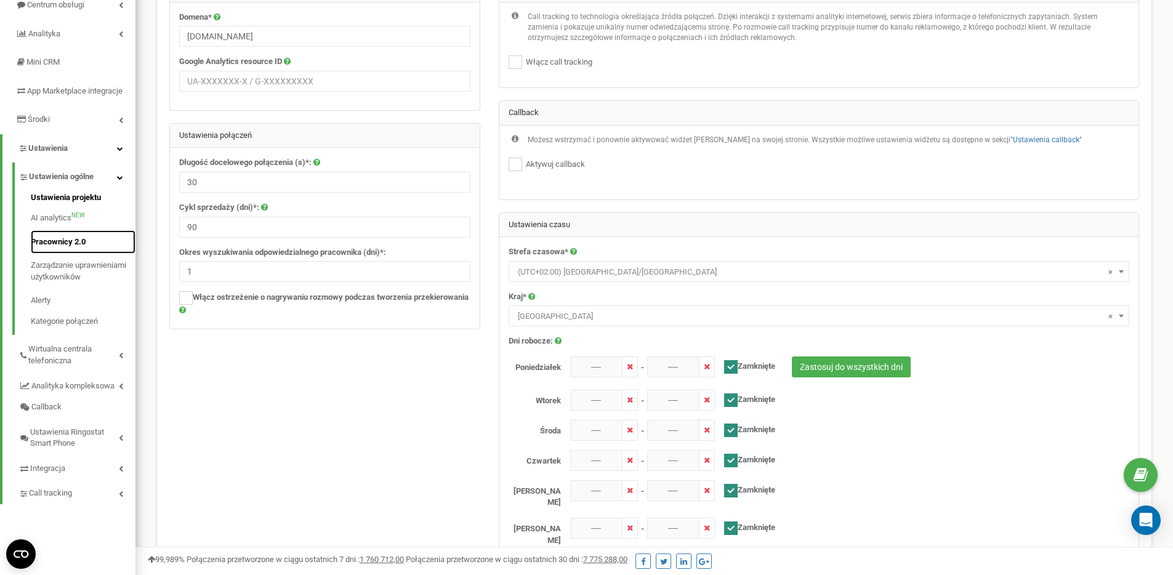
click at [90, 254] on link "Pracownicy 2.0" at bounding box center [83, 242] width 105 height 24
